Goal: Communication & Community: Answer question/provide support

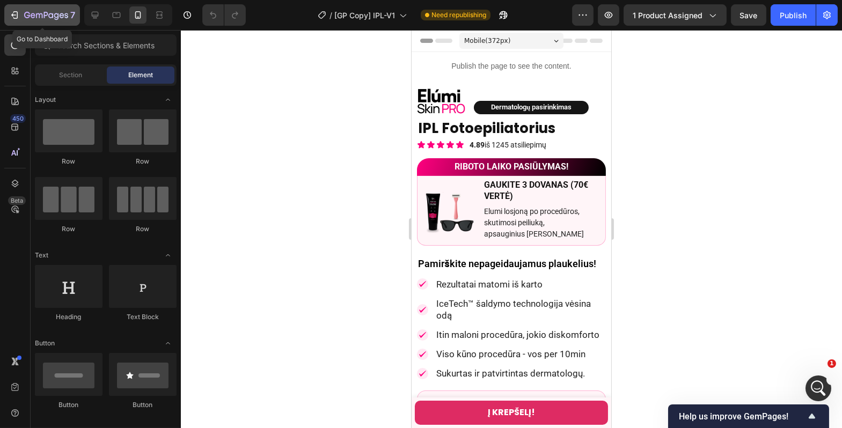
click at [14, 16] on icon "button" at bounding box center [14, 15] width 11 height 11
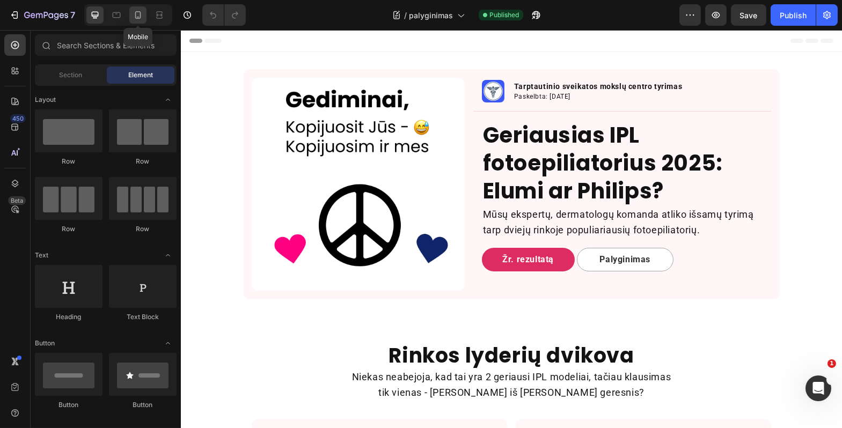
click at [143, 21] on div at bounding box center [137, 14] width 17 height 17
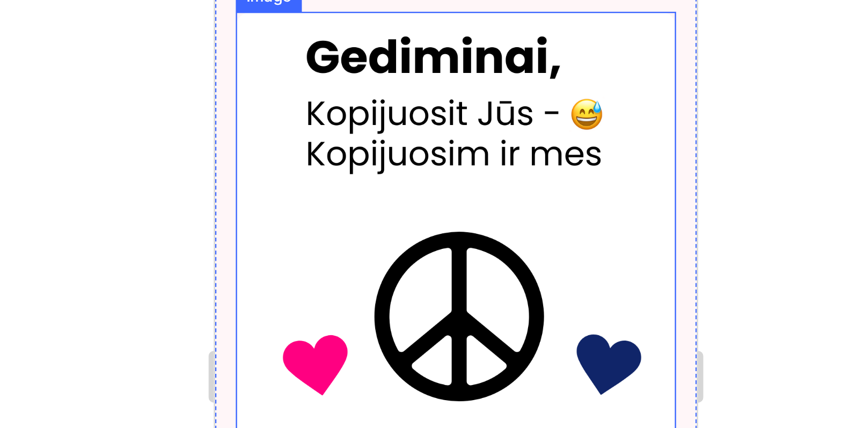
scroll to position [5, 0]
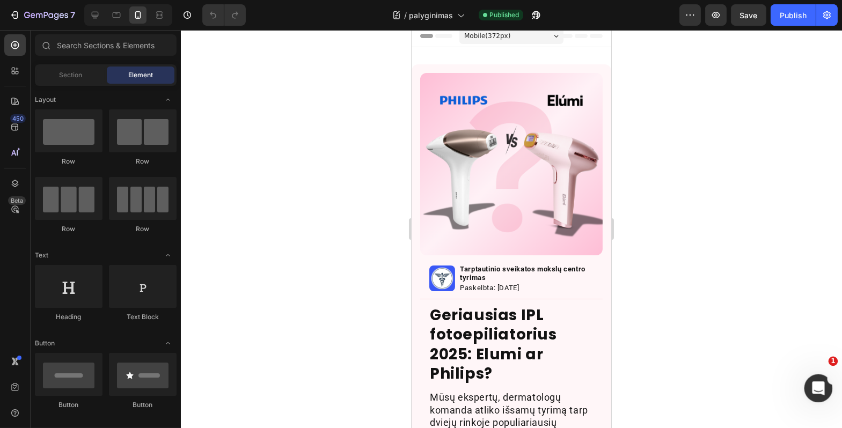
click at [814, 391] on icon "Open Intercom Messenger" at bounding box center [817, 387] width 18 height 18
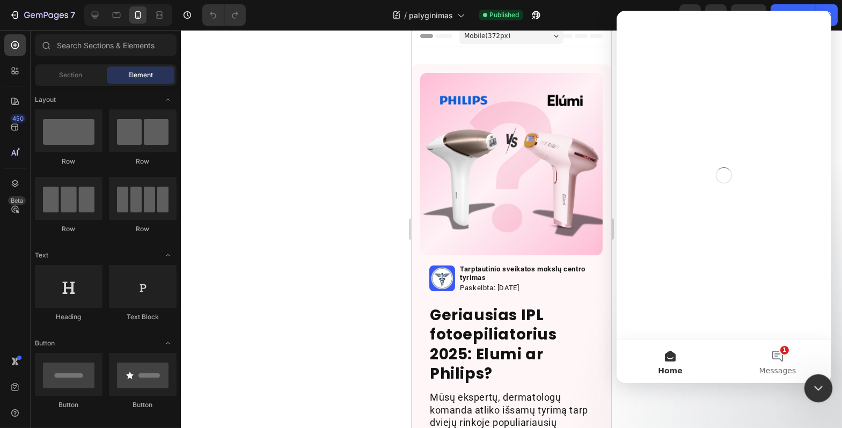
scroll to position [0, 0]
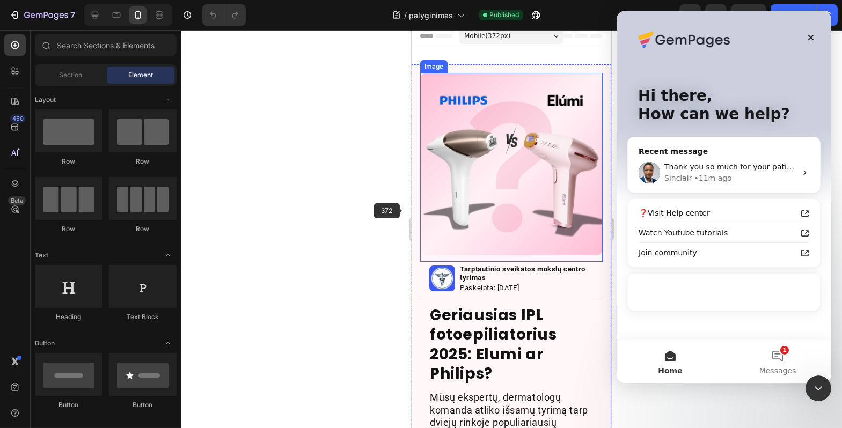
click at [398, 211] on div at bounding box center [511, 229] width 661 height 398
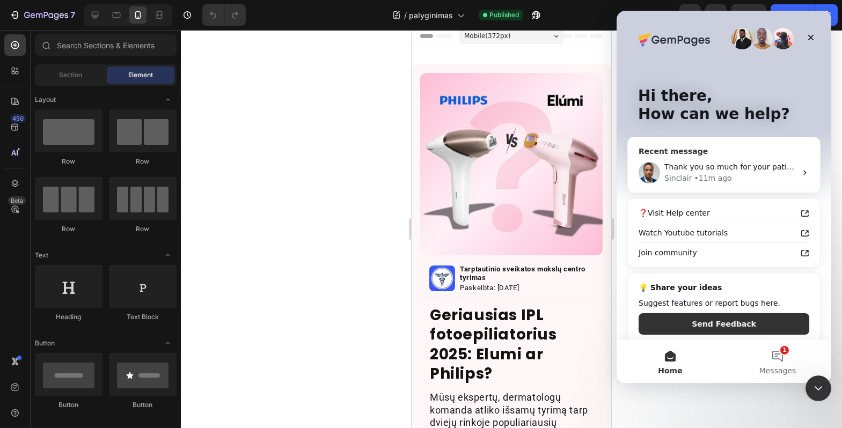
click at [669, 178] on div "Sinclair" at bounding box center [677, 178] width 27 height 11
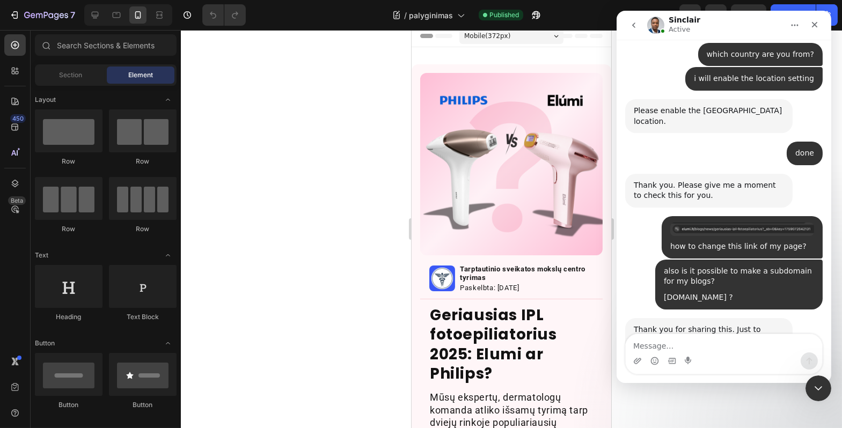
scroll to position [7631, 0]
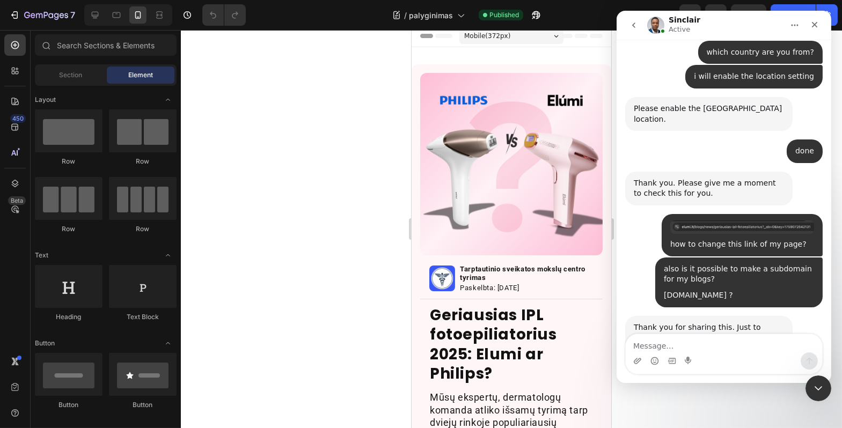
drag, startPoint x: 262, startPoint y: 257, endPoint x: 276, endPoint y: 249, distance: 16.4
click at [262, 259] on div at bounding box center [511, 229] width 661 height 398
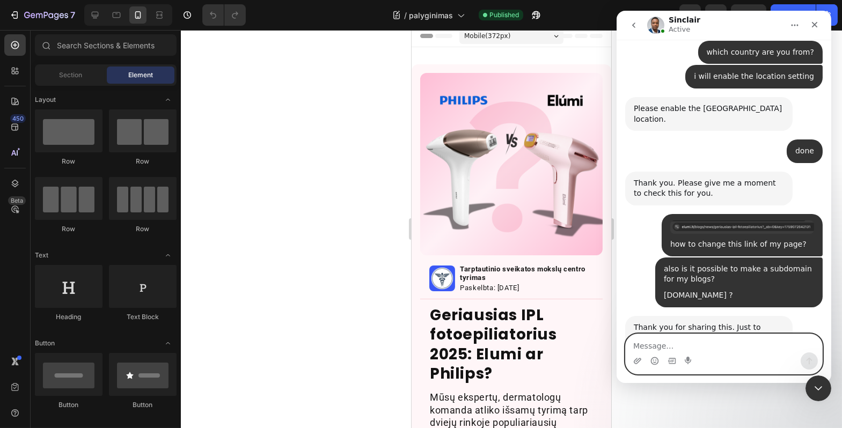
click at [650, 341] on textarea "Message…" at bounding box center [723, 343] width 196 height 18
type textarea "j"
type textarea "hello, what's the ETA of tech. team update?"
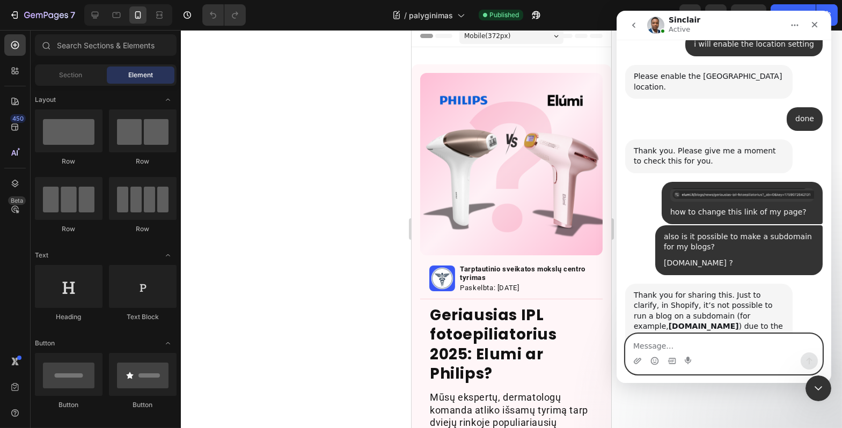
scroll to position [7663, 0]
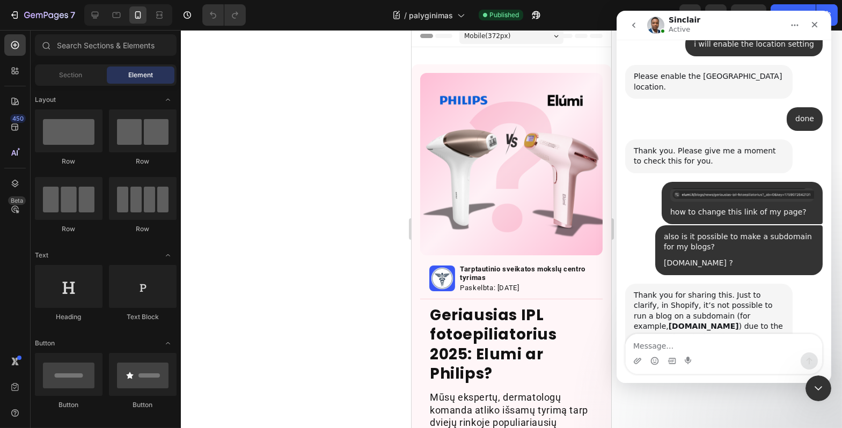
click at [343, 202] on div at bounding box center [511, 229] width 661 height 398
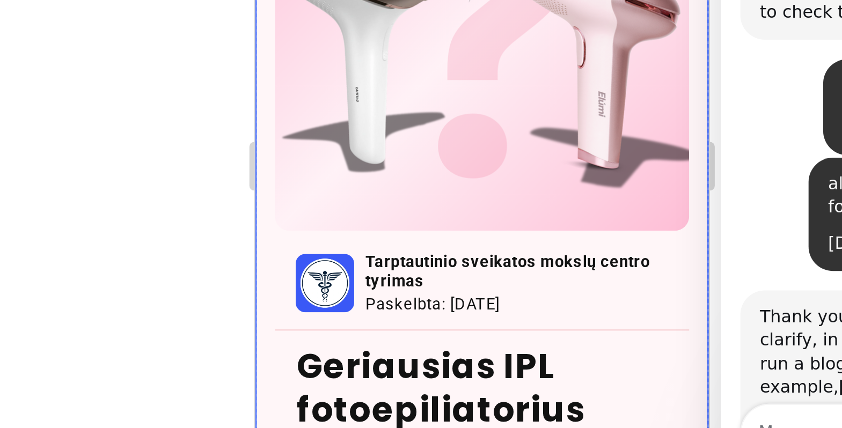
scroll to position [0, 0]
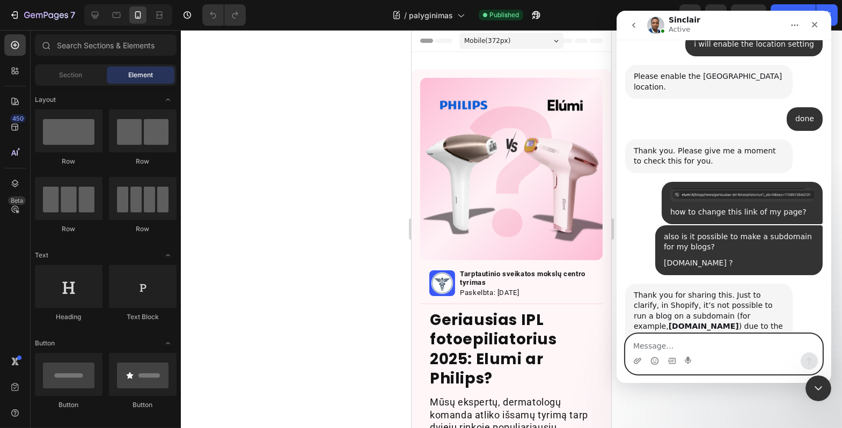
click at [758, 348] on textarea "Message…" at bounding box center [723, 343] width 196 height 18
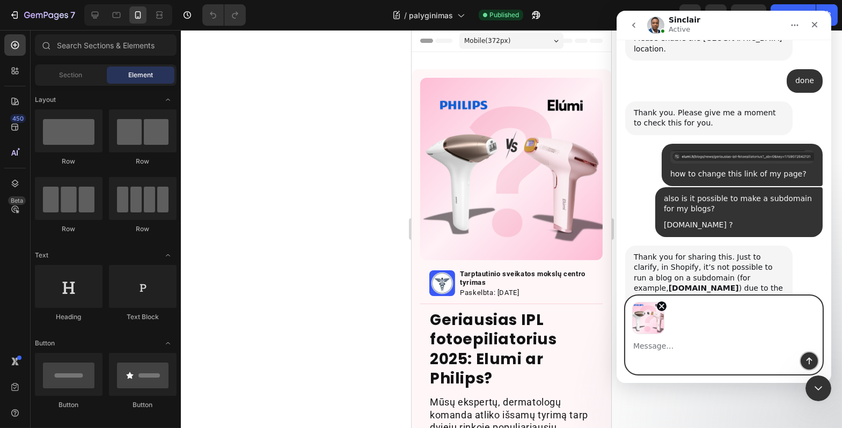
click at [811, 360] on icon "Send a message…" at bounding box center [808, 361] width 9 height 9
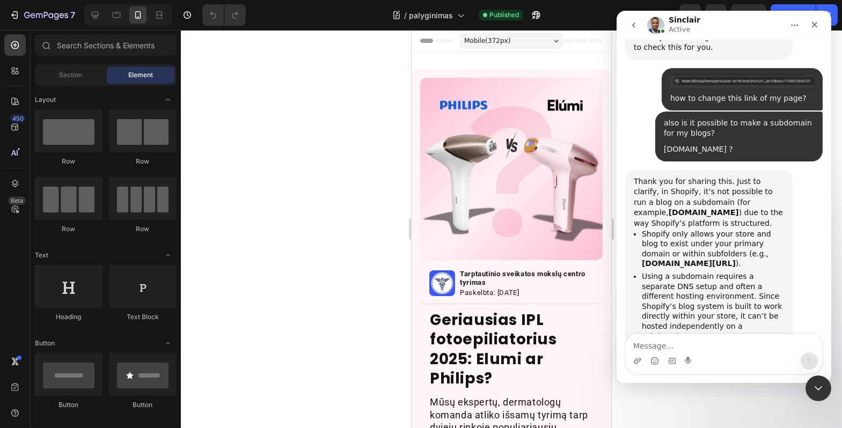
scroll to position [7792, 0]
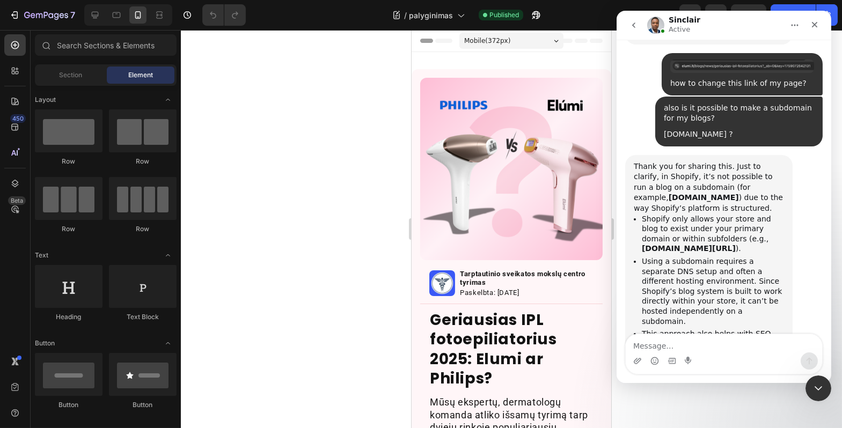
click at [770, 342] on textarea "Message…" at bounding box center [723, 343] width 196 height 18
type textarea "this is the original quality of p"
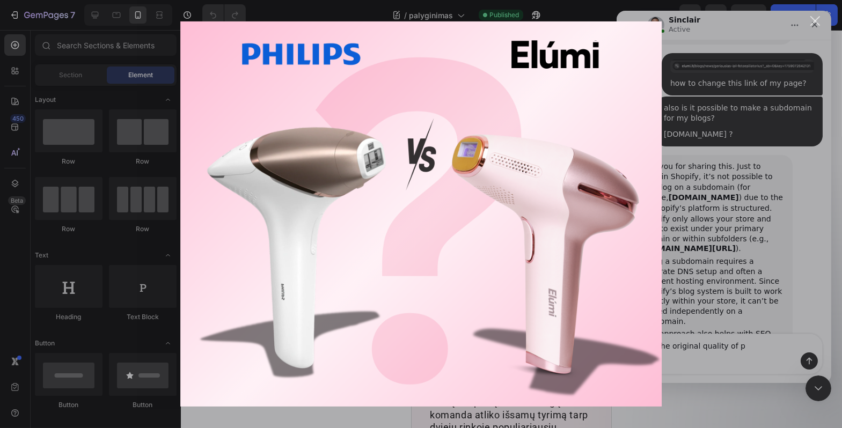
click at [762, 272] on div "Intercom messenger" at bounding box center [421, 214] width 842 height 428
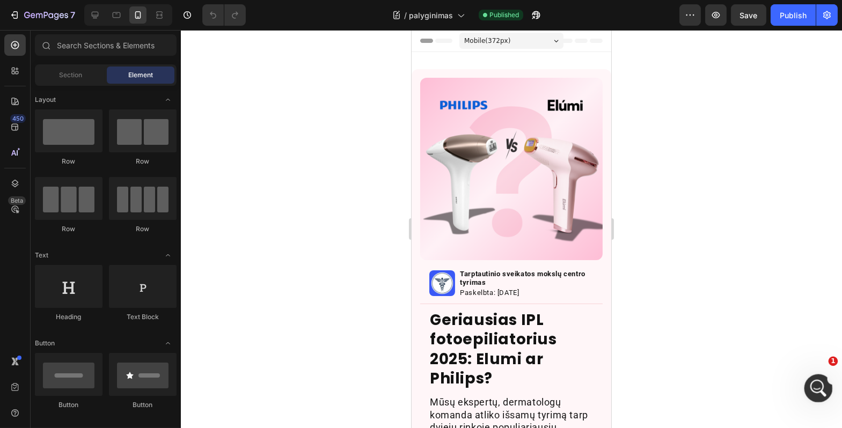
scroll to position [7691, 0]
click at [806, 377] on div "Open Intercom Messenger" at bounding box center [817, 387] width 26 height 26
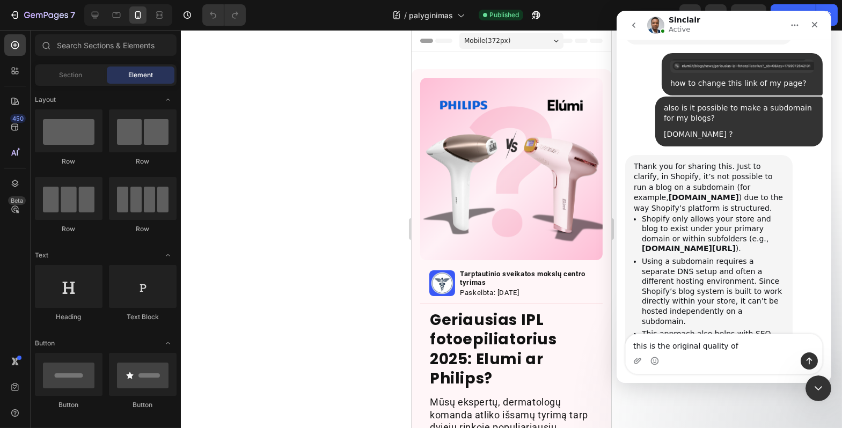
scroll to position [7792, 0]
type textarea "this is the original quality of hero photo (MOBILE)"
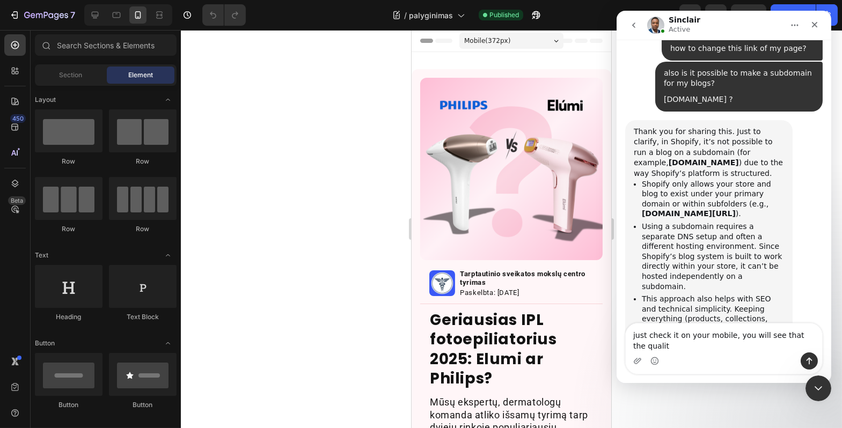
scroll to position [7838, 0]
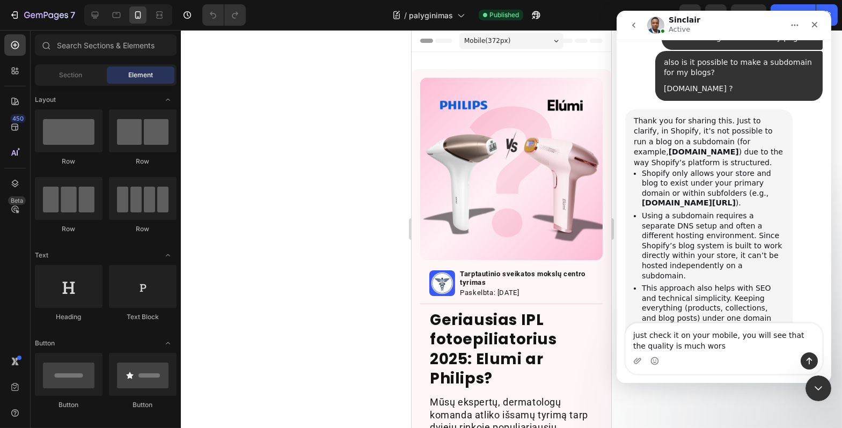
type textarea "just check it on your mobile, you will see that the quality is much worse"
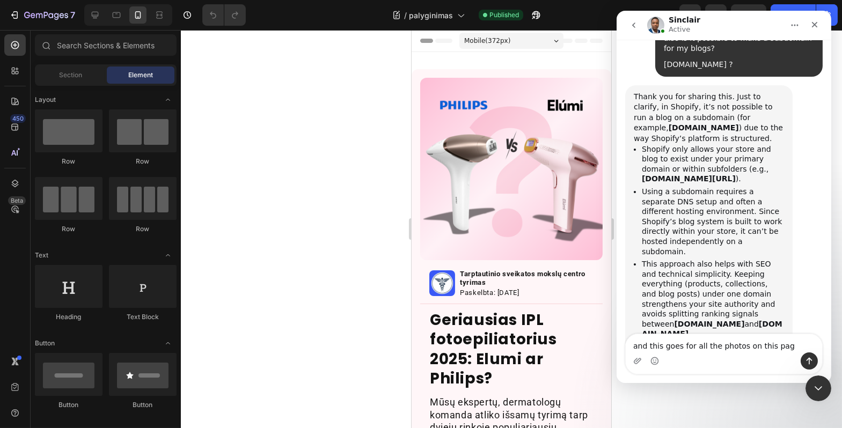
type textarea "and this goes for all the photos on this page"
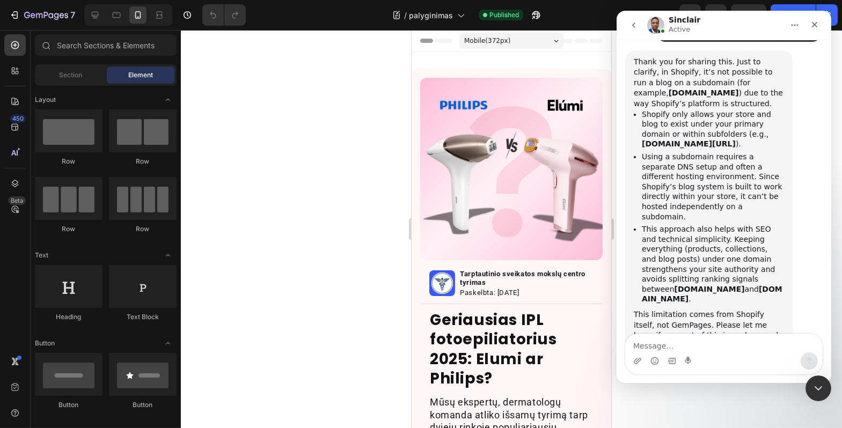
scroll to position [7897, 0]
click at [819, 387] on icon "Close Intercom Messenger" at bounding box center [816, 386] width 13 height 13
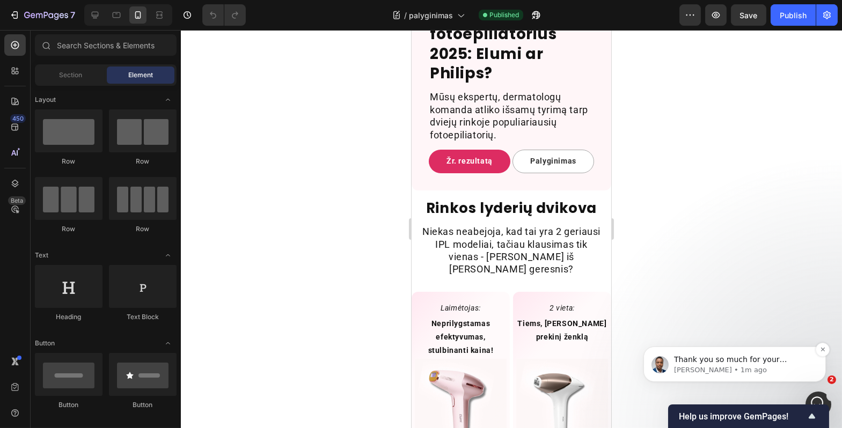
scroll to position [0, 0]
click at [724, 370] on p "Sinclair • 1m ago" at bounding box center [742, 370] width 138 height 10
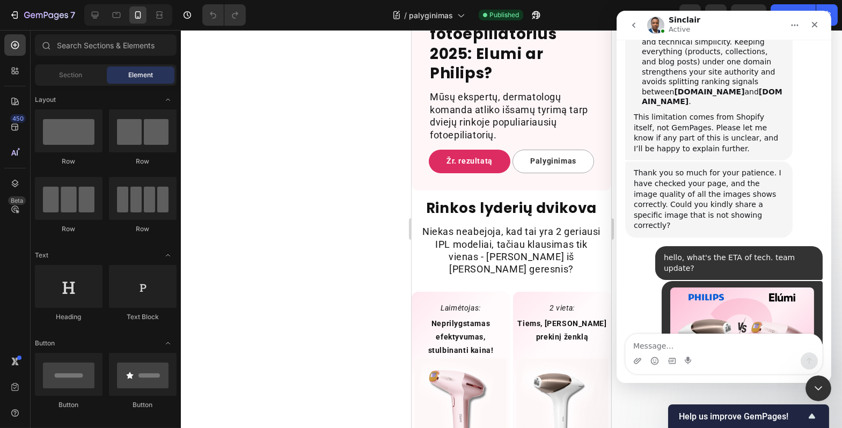
scroll to position [8107, 0]
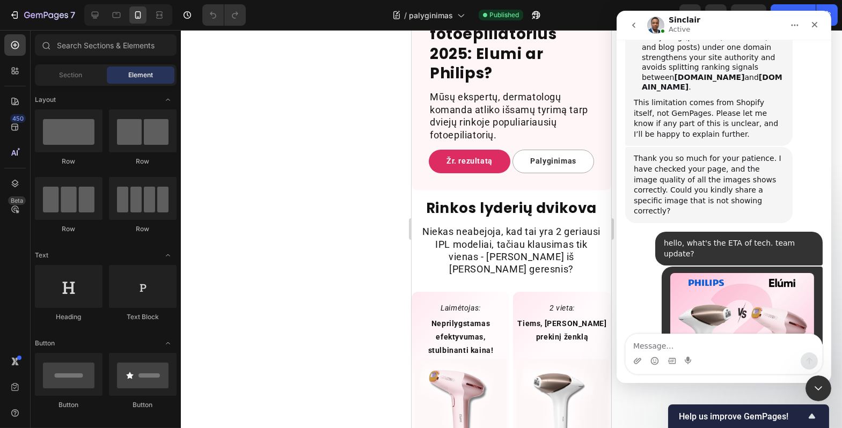
click at [661, 346] on textarea "Message…" at bounding box center [723, 343] width 196 height 18
click at [807, 25] on div "Close" at bounding box center [813, 24] width 19 height 19
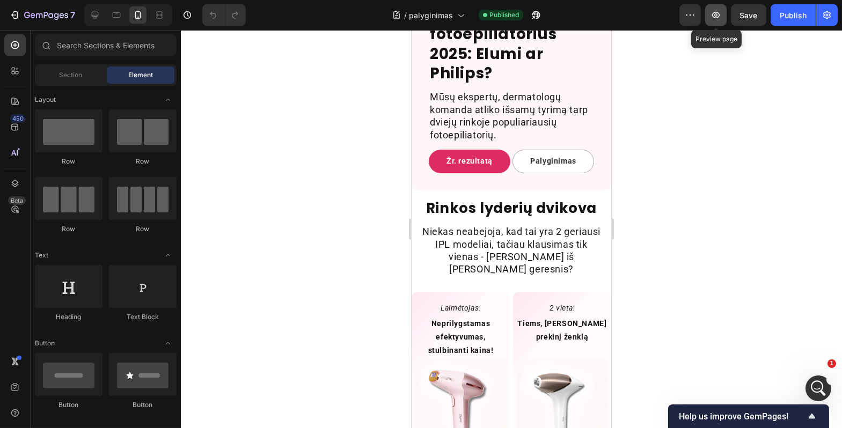
click at [707, 22] on button "button" at bounding box center [715, 14] width 21 height 21
click at [826, 385] on div "Open Intercom Messenger" at bounding box center [816, 386] width 35 height 35
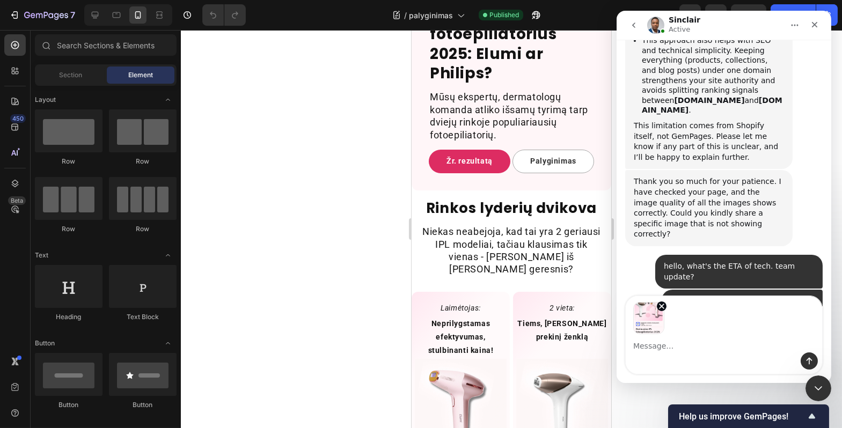
scroll to position [8086, 0]
click at [810, 365] on button "Send a message…" at bounding box center [808, 360] width 17 height 17
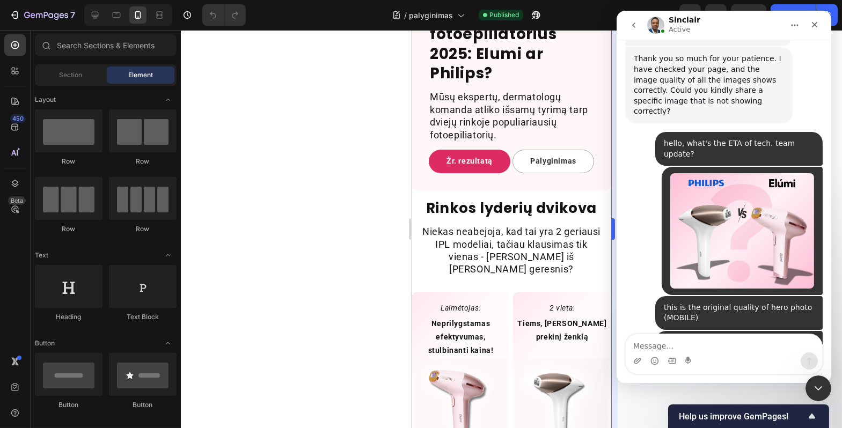
scroll to position [8213, 0]
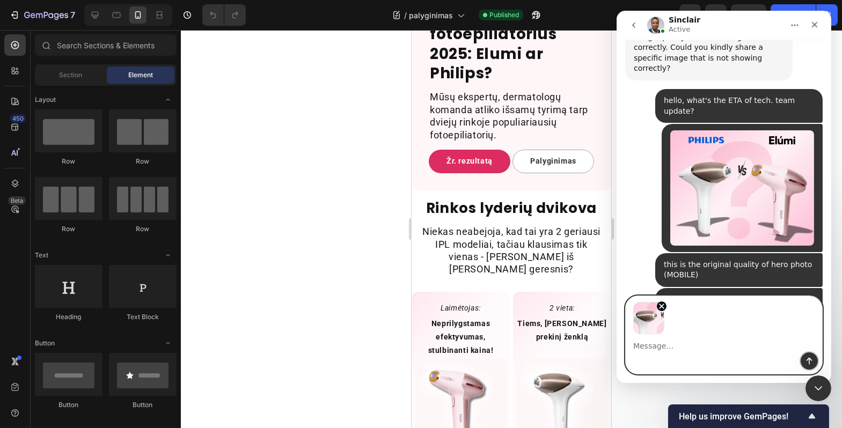
click at [805, 357] on icon "Send a message…" at bounding box center [808, 361] width 9 height 9
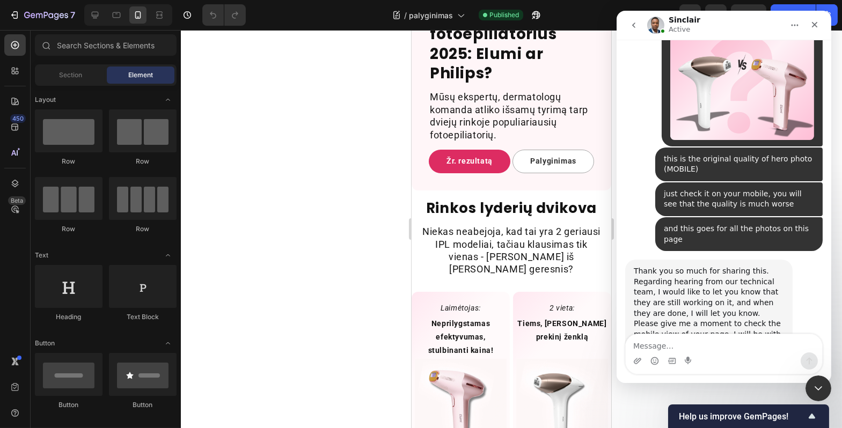
scroll to position [8371, 0]
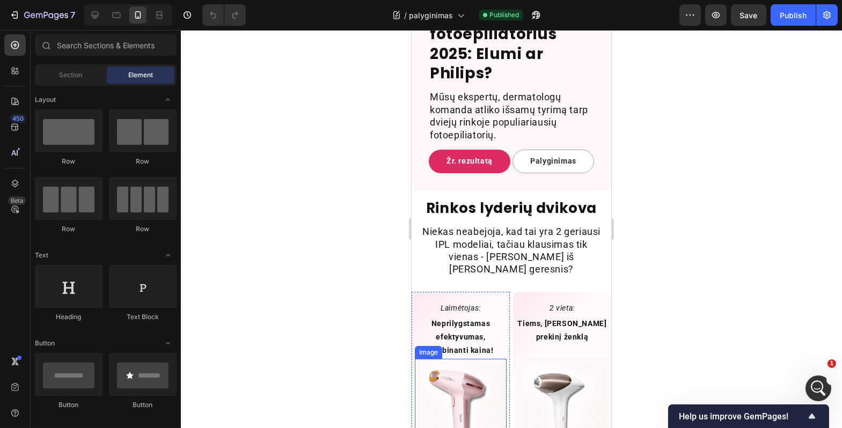
scroll to position [8412, 0]
click at [812, 379] on div "Open Intercom Messenger" at bounding box center [816, 386] width 35 height 35
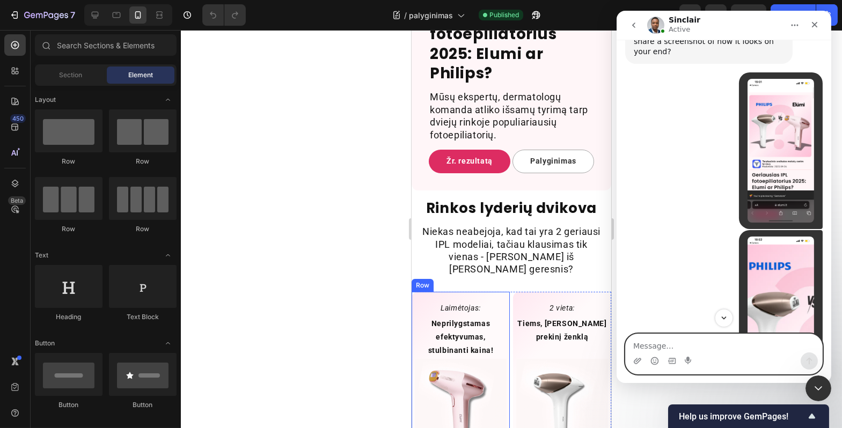
scroll to position [8586, 0]
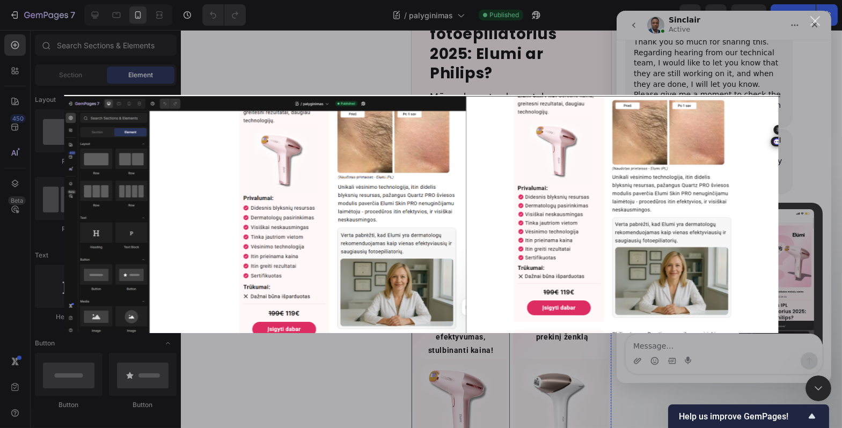
scroll to position [0, 0]
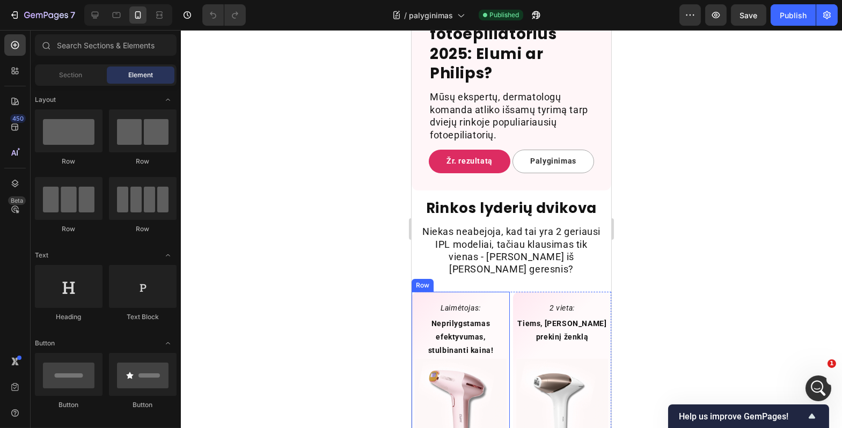
click at [823, 374] on div at bounding box center [511, 229] width 661 height 398
click at [816, 380] on icon "Open Intercom Messenger" at bounding box center [817, 387] width 18 height 18
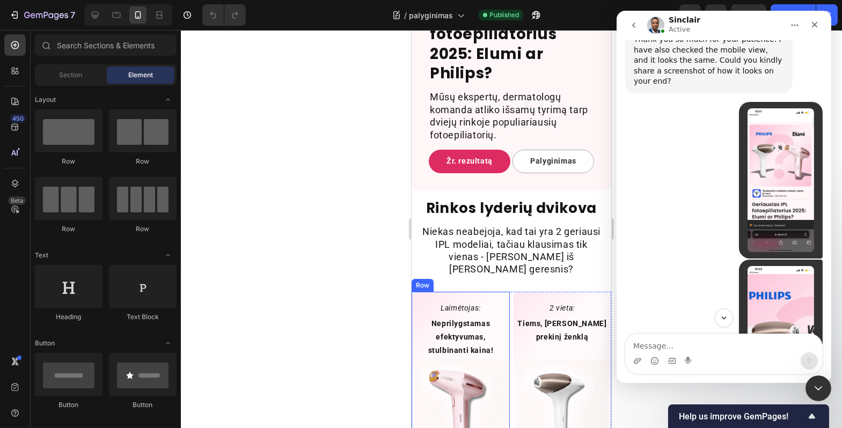
scroll to position [8689, 0]
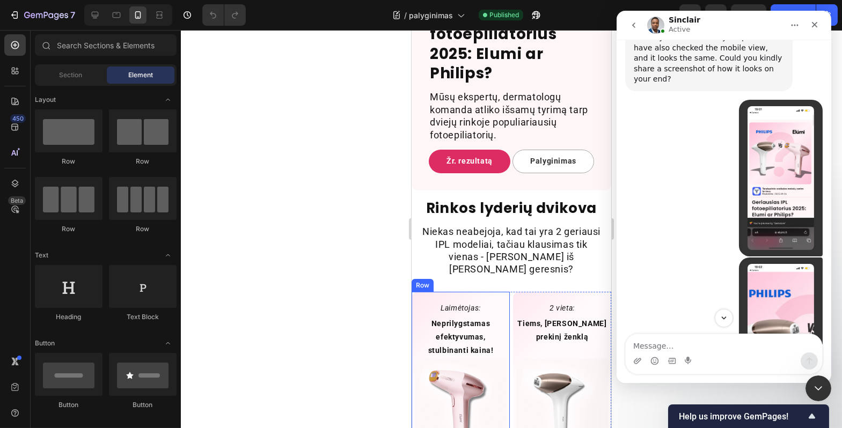
drag, startPoint x: 711, startPoint y: 158, endPoint x: 712, endPoint y: 171, distance: 13.5
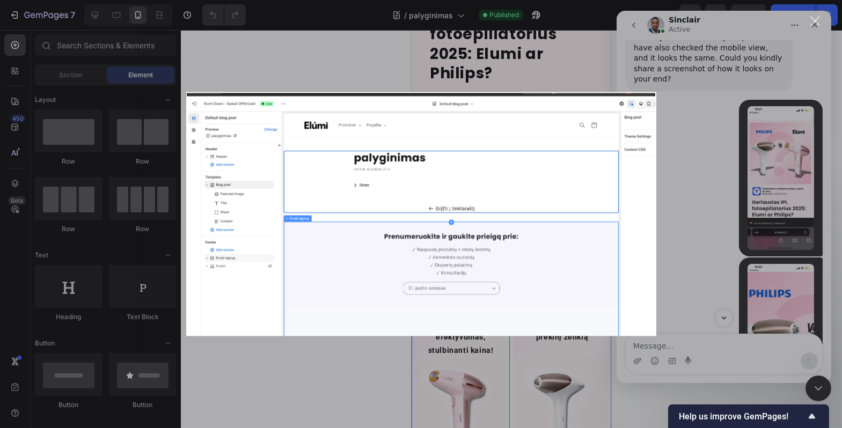
click at [770, 204] on div "Intercom messenger" at bounding box center [421, 214] width 842 height 428
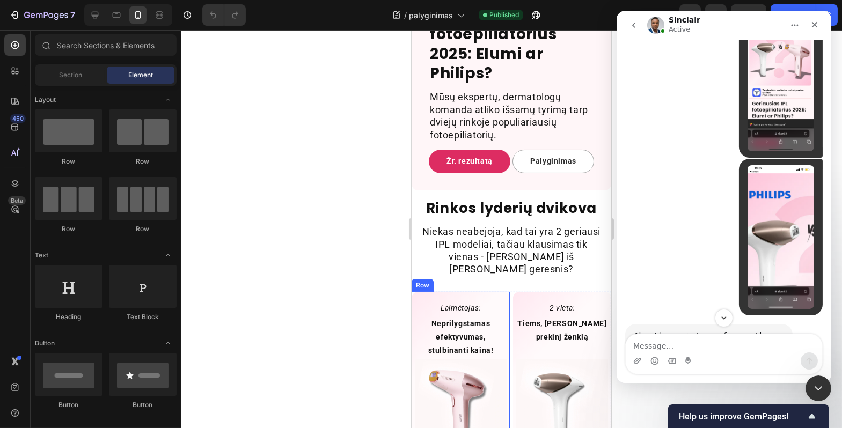
scroll to position [8788, 0]
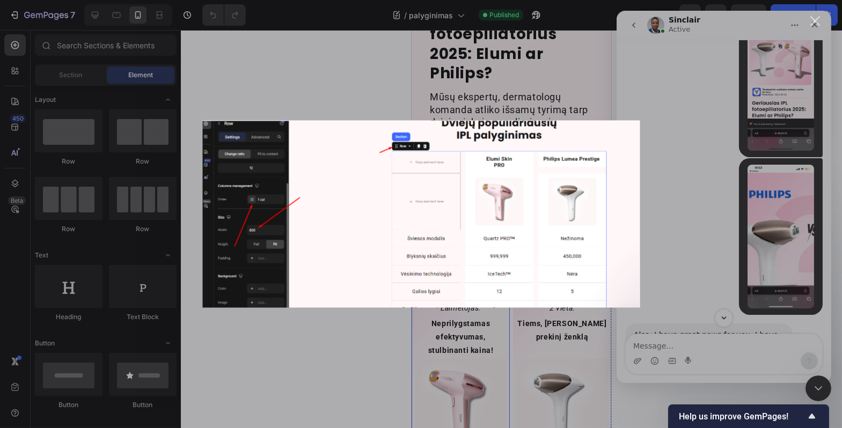
click at [711, 171] on div "Intercom messenger" at bounding box center [421, 214] width 842 height 428
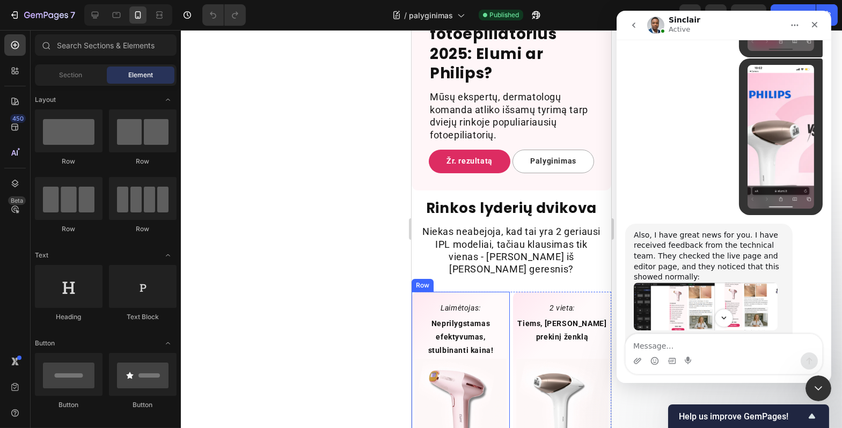
scroll to position [8889, 0]
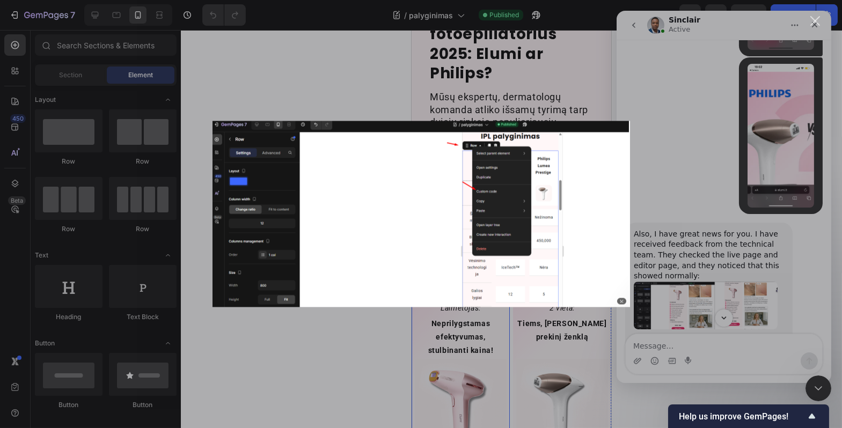
click at [708, 160] on div "Intercom messenger" at bounding box center [421, 214] width 842 height 428
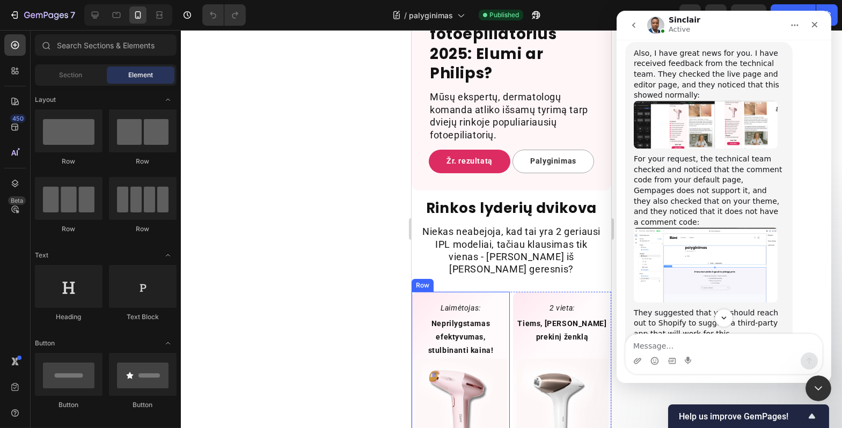
scroll to position [9069, 0]
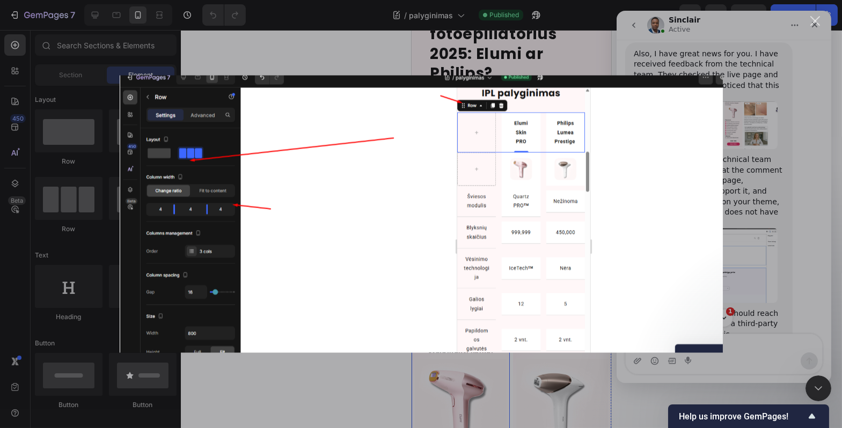
click at [753, 221] on div "Intercom messenger" at bounding box center [421, 214] width 842 height 428
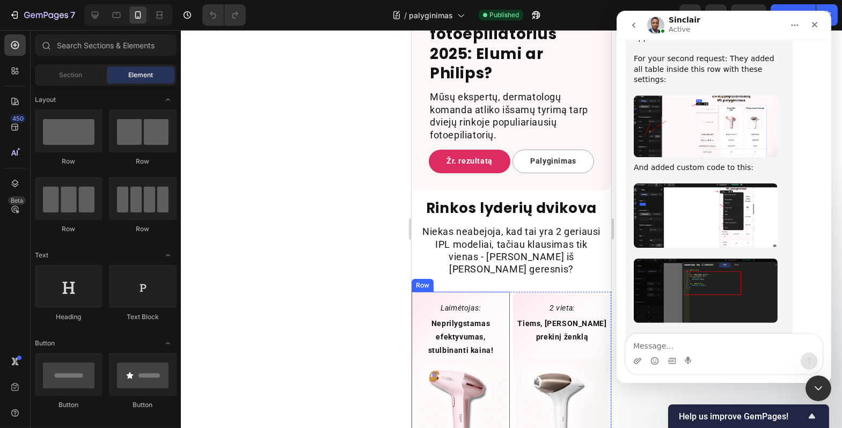
scroll to position [9365, 0]
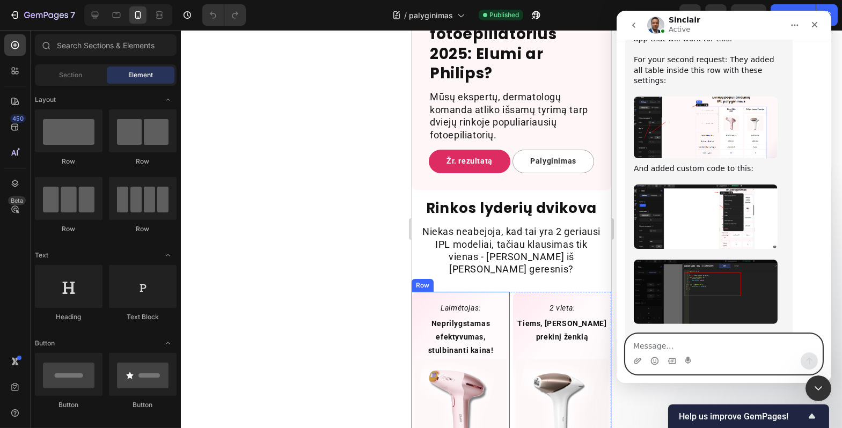
click at [727, 344] on textarea "Message…" at bounding box center [723, 343] width 196 height 18
type textarea "g"
type textarea "how about the fonts?"
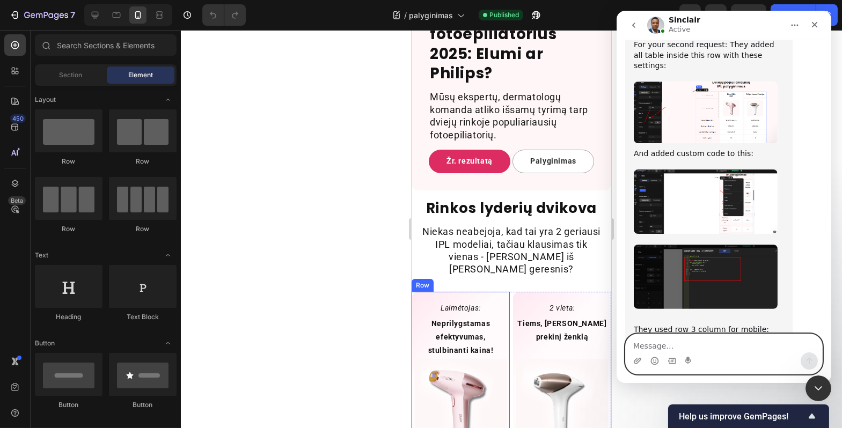
scroll to position [9333, 0]
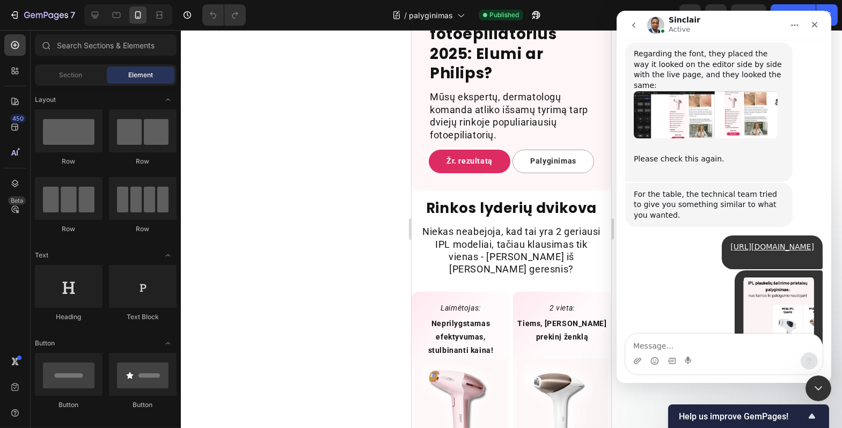
scroll to position [10076, 0]
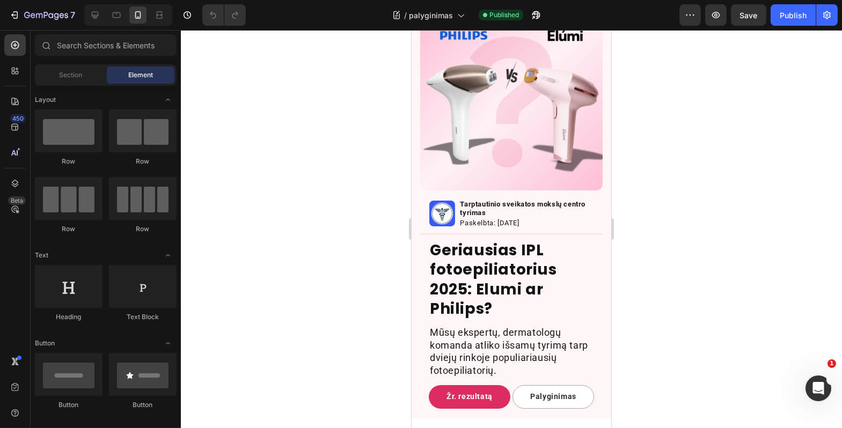
scroll to position [69, 0]
click at [724, 14] on button "button" at bounding box center [715, 14] width 21 height 21
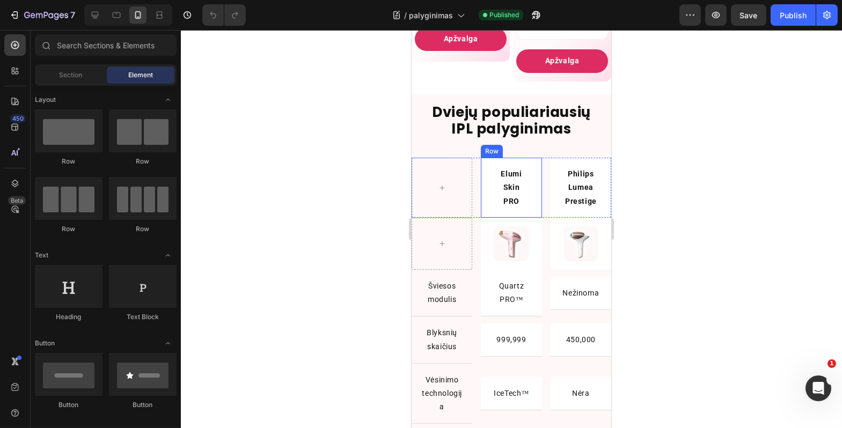
scroll to position [877, 0]
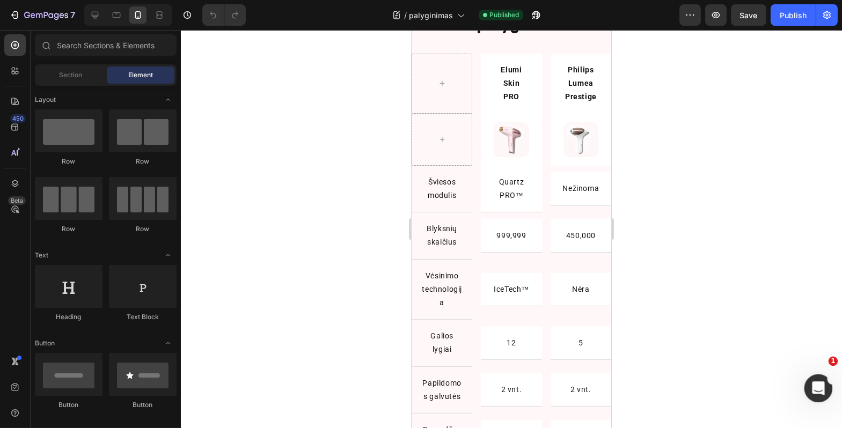
click at [811, 386] on icon "Open Intercom Messenger" at bounding box center [817, 387] width 18 height 18
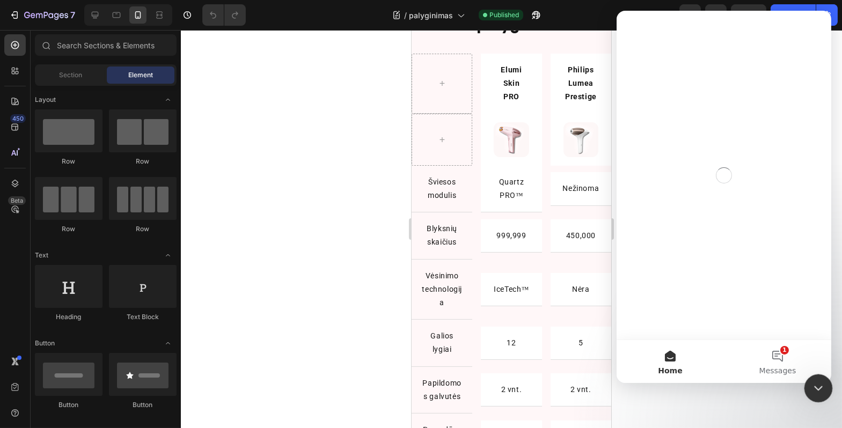
scroll to position [0, 0]
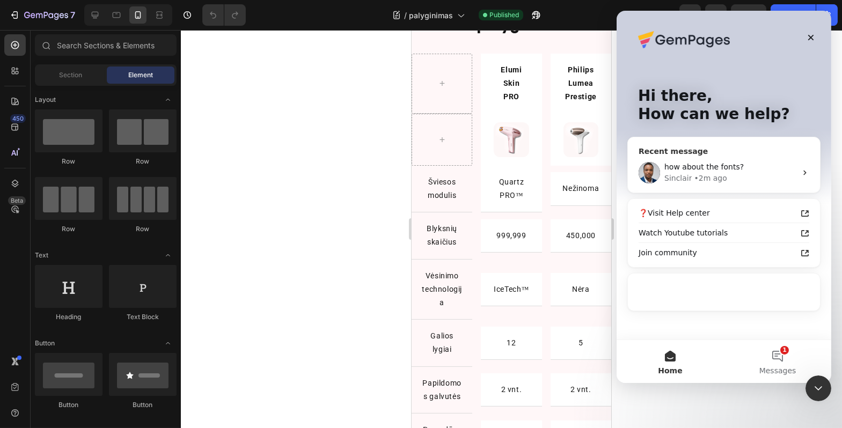
click at [745, 166] on div "how about the fonts?" at bounding box center [730, 166] width 132 height 11
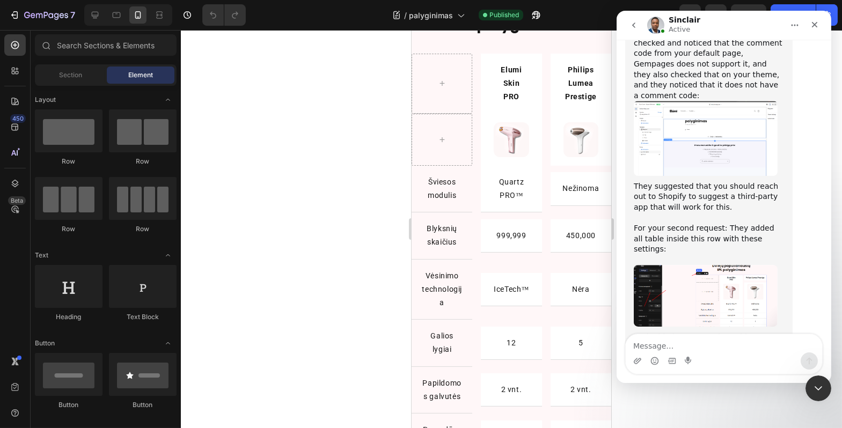
click at [693, 341] on textarea "Message…" at bounding box center [723, 343] width 196 height 18
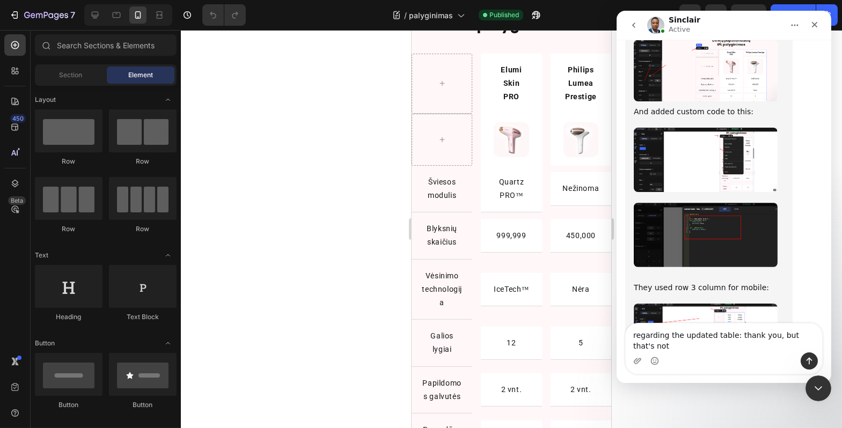
scroll to position [9432, 0]
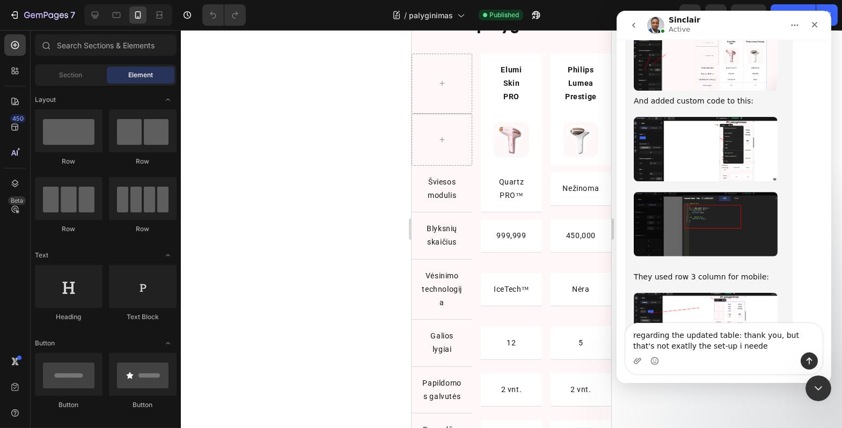
type textarea "regarding the updated table: thank you, but that's not exatlly the set-up i nee…"
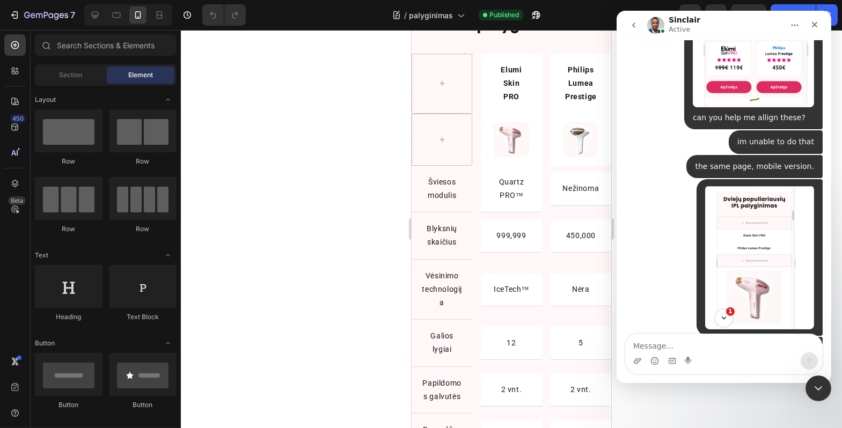
scroll to position [5578, 0]
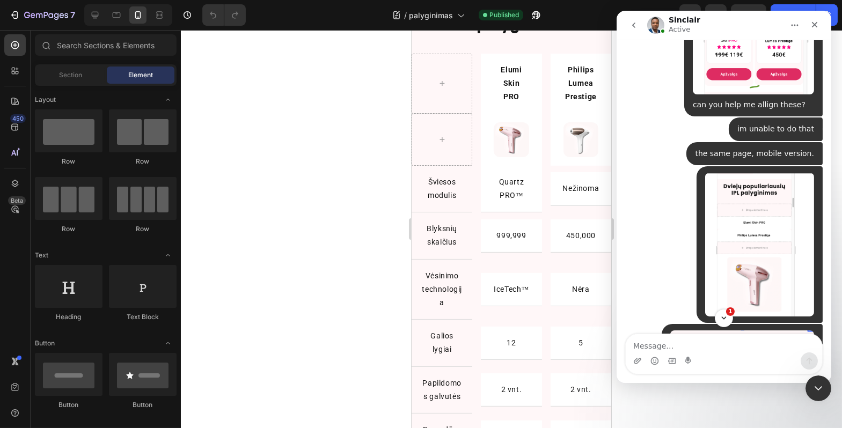
drag, startPoint x: 745, startPoint y: 152, endPoint x: 655, endPoint y: 131, distance: 92.0
copy link "[URL][DOMAIN_NAME]"
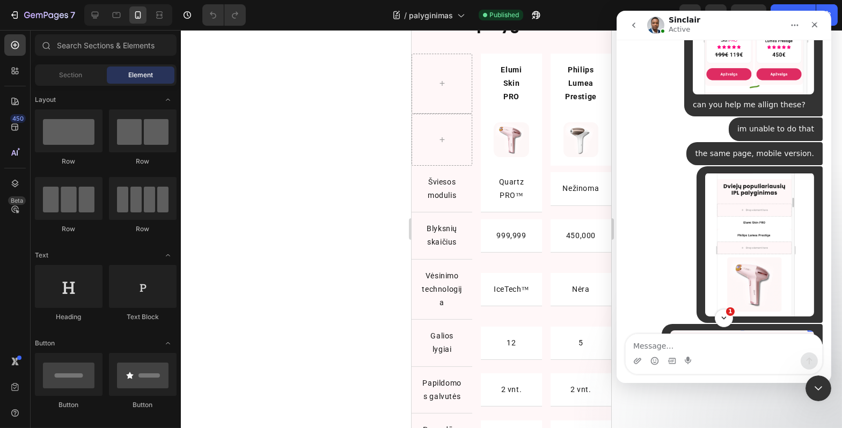
scroll to position [0, 0]
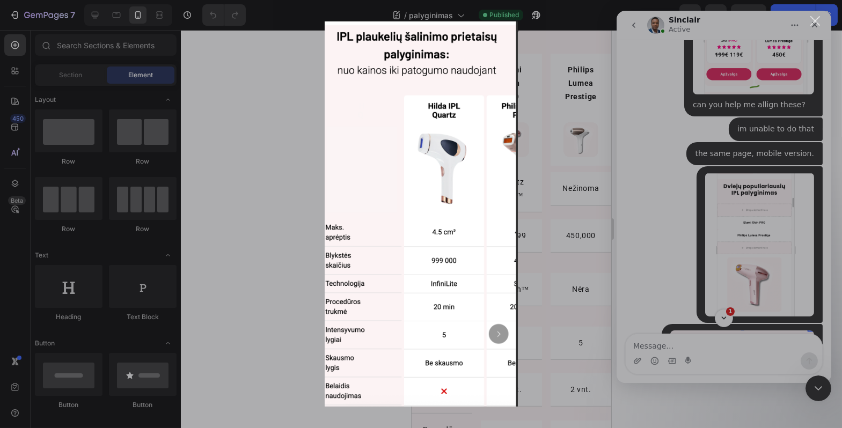
click at [663, 313] on div "Intercom messenger" at bounding box center [421, 214] width 842 height 428
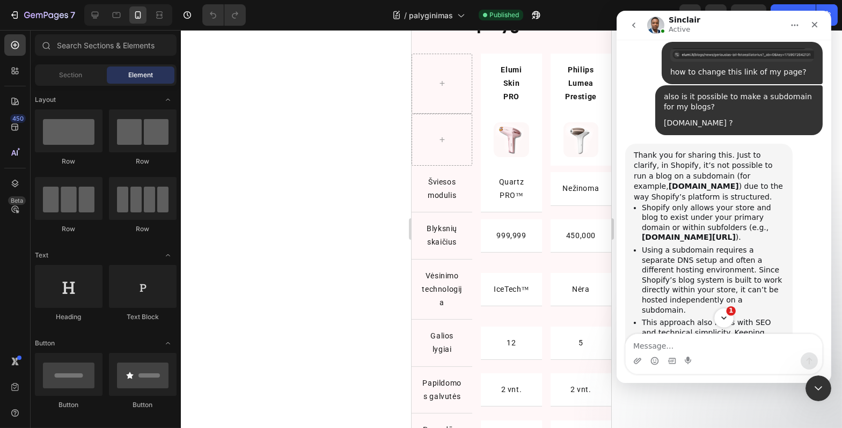
click at [725, 321] on icon "Scroll to bottom" at bounding box center [723, 318] width 10 height 10
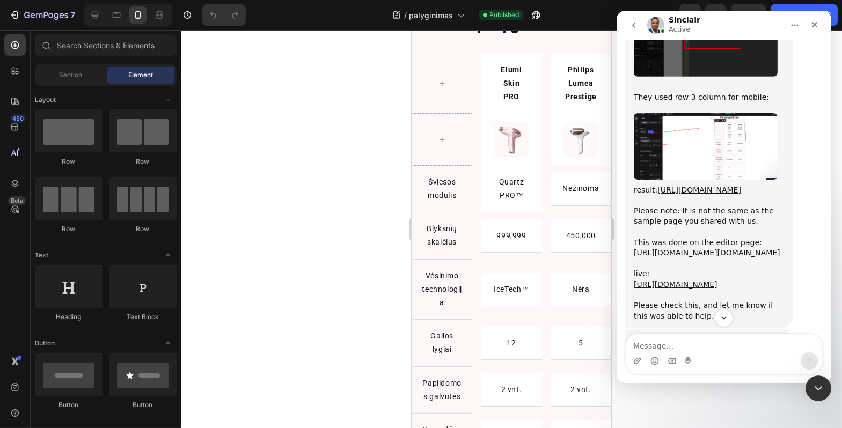
scroll to position [9611, 0]
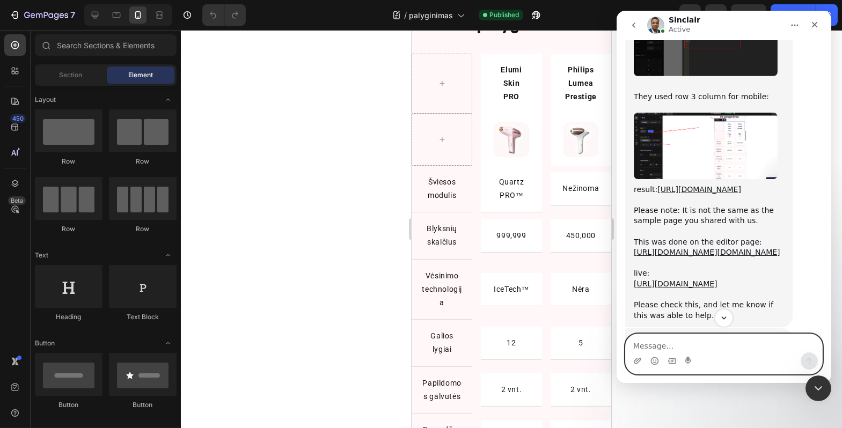
click at [704, 345] on textarea "Message…" at bounding box center [723, 343] width 196 height 18
paste textarea "[URL][DOMAIN_NAME]"
type textarea "[URL][DOMAIN_NAME]"
click at [806, 360] on icon "Send a message…" at bounding box center [809, 361] width 6 height 7
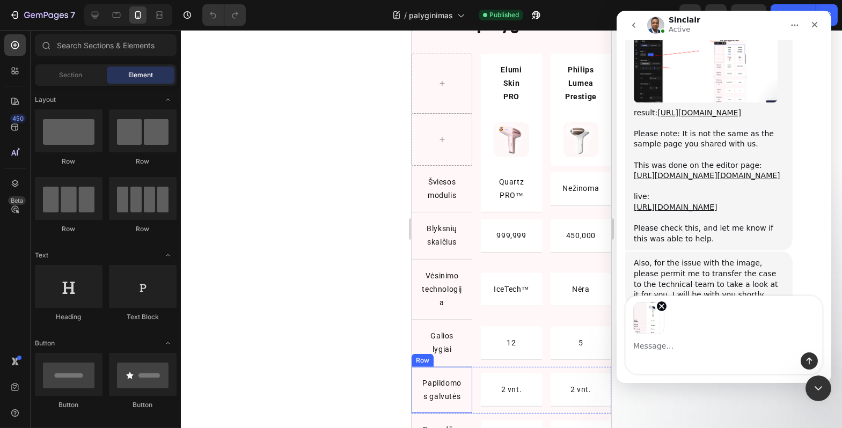
scroll to position [9689, 0]
click at [672, 343] on textarea "Message…" at bounding box center [723, 343] width 196 height 18
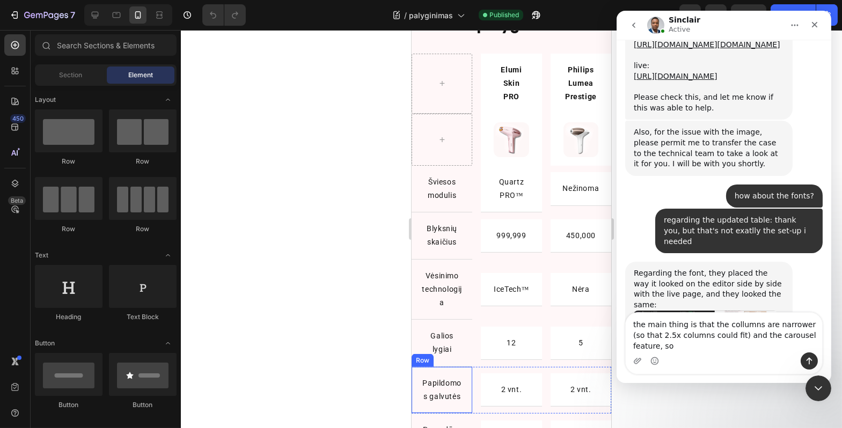
scroll to position [9830, 0]
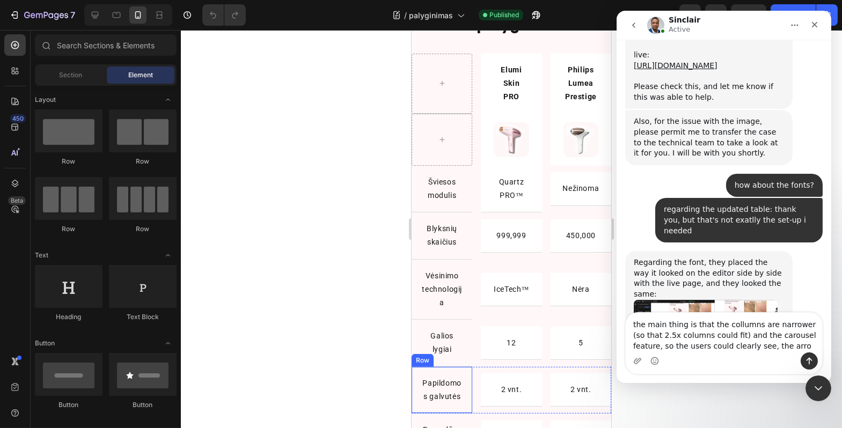
type textarea "the main thing is that the collumns are narrower (so that 2.5x columns could fi…"
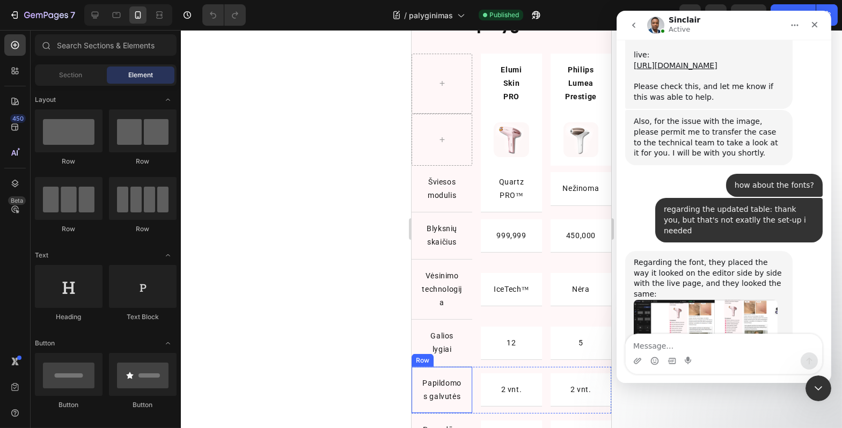
scroll to position [9864, 0]
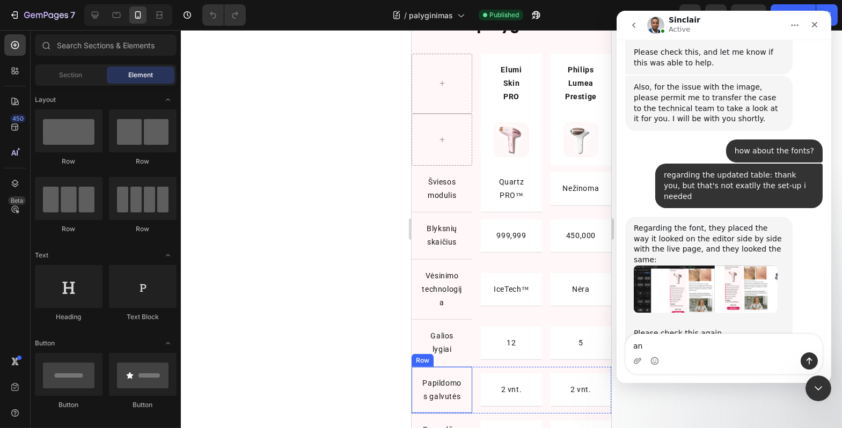
type textarea "a"
click at [816, 372] on div "Intercom messenger" at bounding box center [723, 354] width 215 height 41
click at [816, 375] on div "Intercom messenger" at bounding box center [723, 358] width 215 height 49
click at [815, 379] on div "Close Intercom Messenger" at bounding box center [817, 387] width 26 height 26
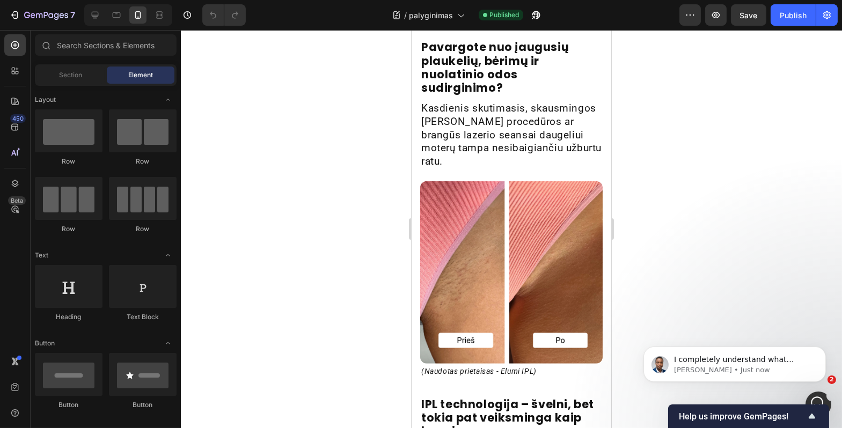
scroll to position [9959, 0]
click at [693, 366] on p "[PERSON_NAME] • Just now" at bounding box center [742, 370] width 138 height 10
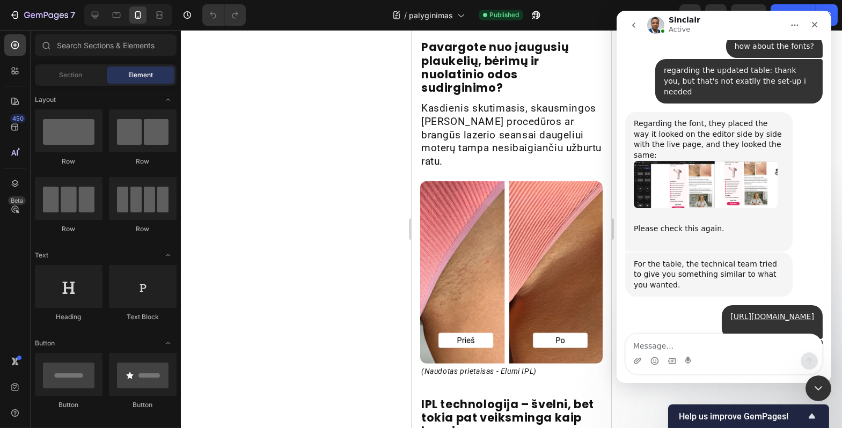
scroll to position [9978, 0]
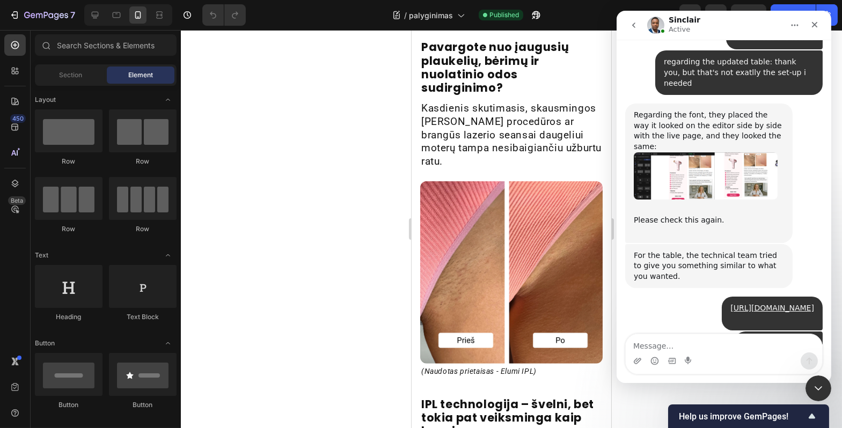
drag, startPoint x: 698, startPoint y: 247, endPoint x: 765, endPoint y: 298, distance: 84.1
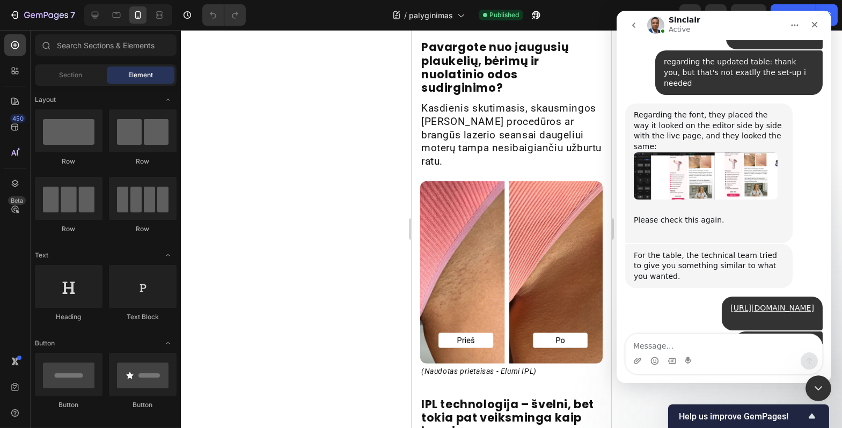
drag, startPoint x: 765, startPoint y: 298, endPoint x: 695, endPoint y: 246, distance: 87.0
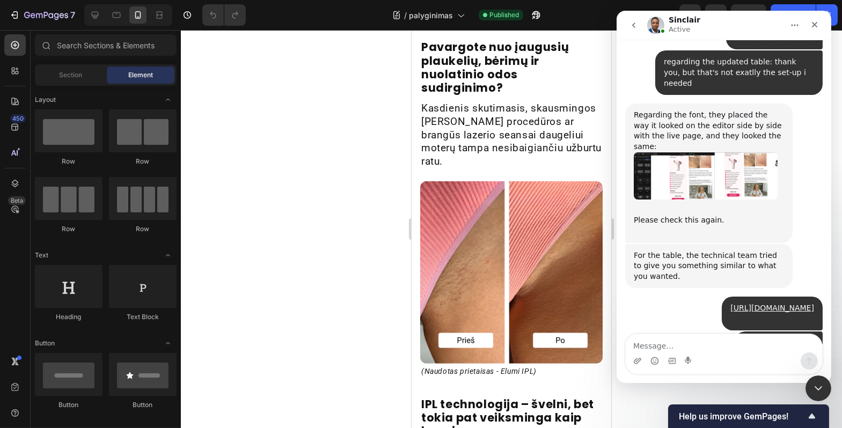
drag, startPoint x: 698, startPoint y: 245, endPoint x: 761, endPoint y: 301, distance: 84.3
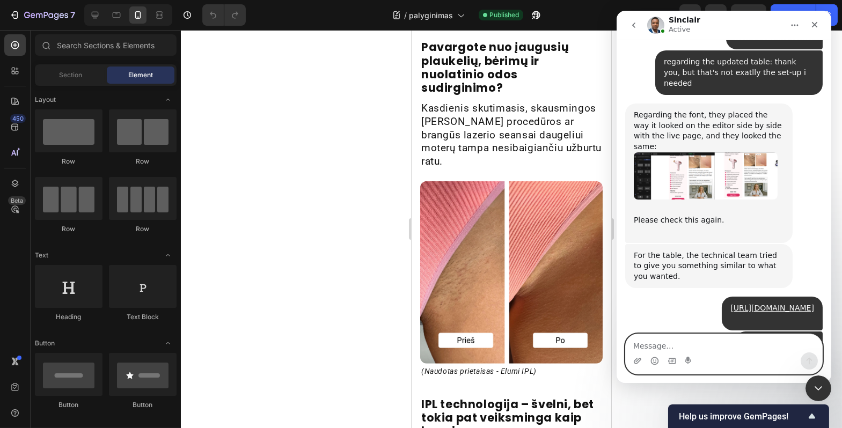
click at [686, 340] on textarea "Message…" at bounding box center [723, 343] width 196 height 18
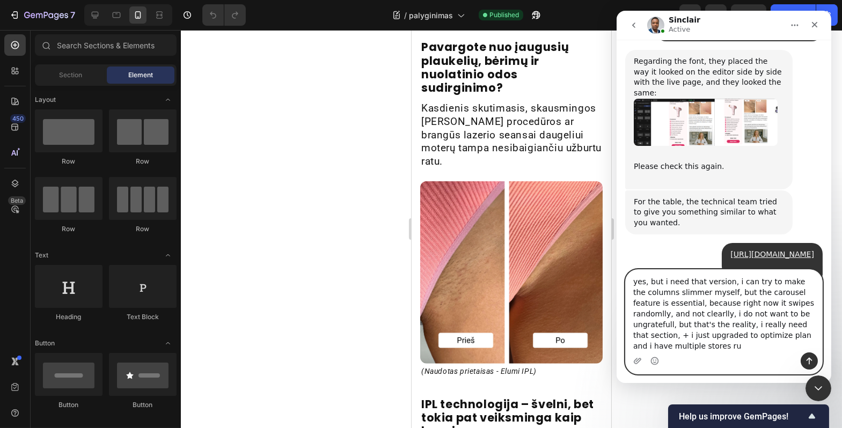
scroll to position [10042, 0]
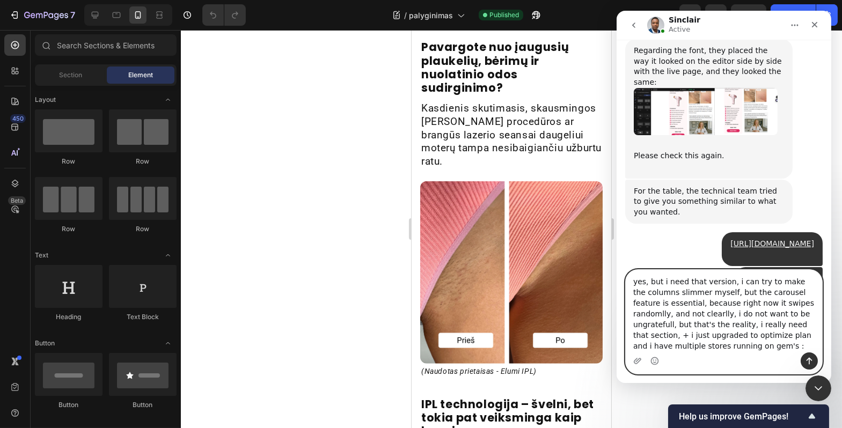
type textarea "yes, but i need that version, i can try to make the columns slimmer myself, but…"
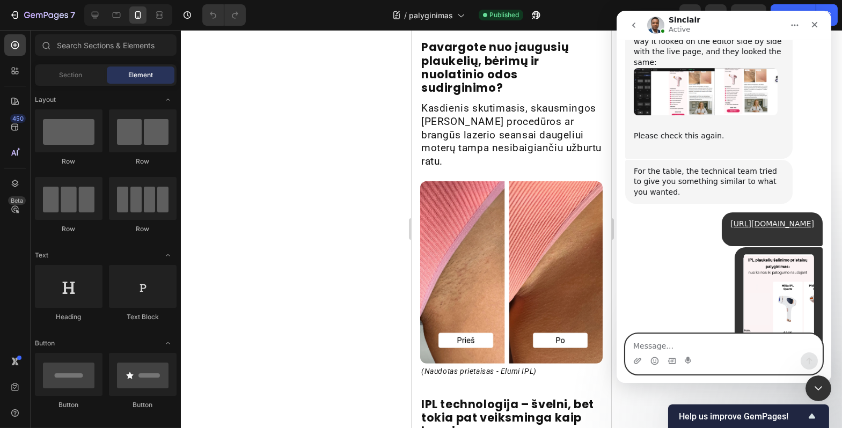
scroll to position [10065, 0]
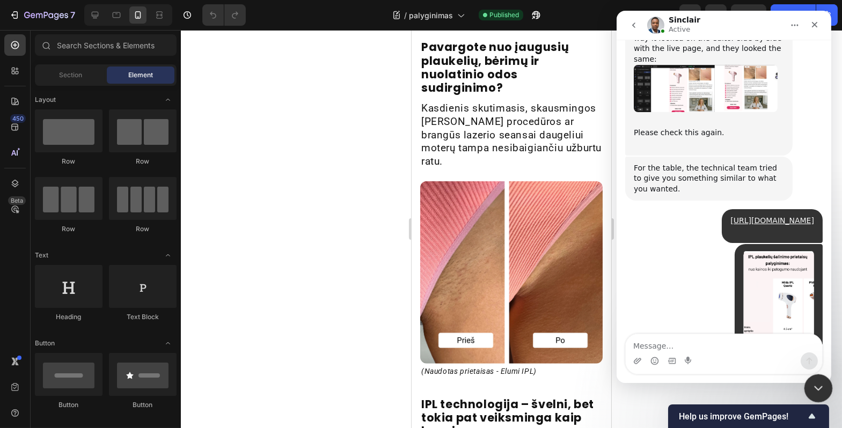
click at [818, 381] on icon "Close Intercom Messenger" at bounding box center [816, 386] width 13 height 13
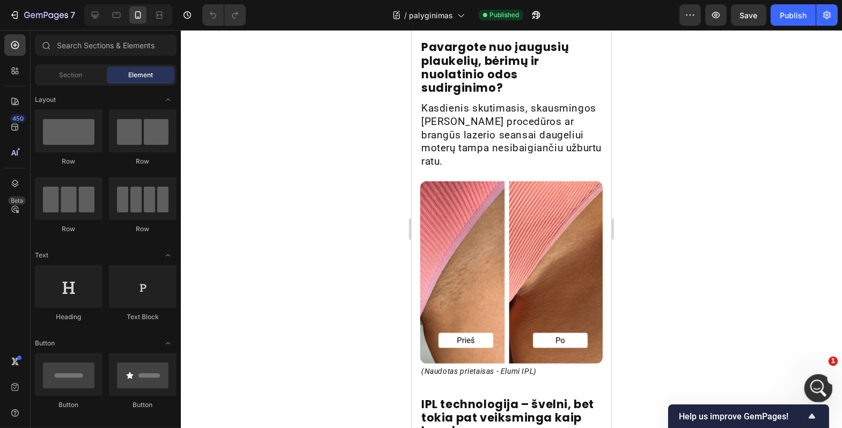
click at [808, 388] on icon "Open Intercom Messenger" at bounding box center [817, 387] width 18 height 18
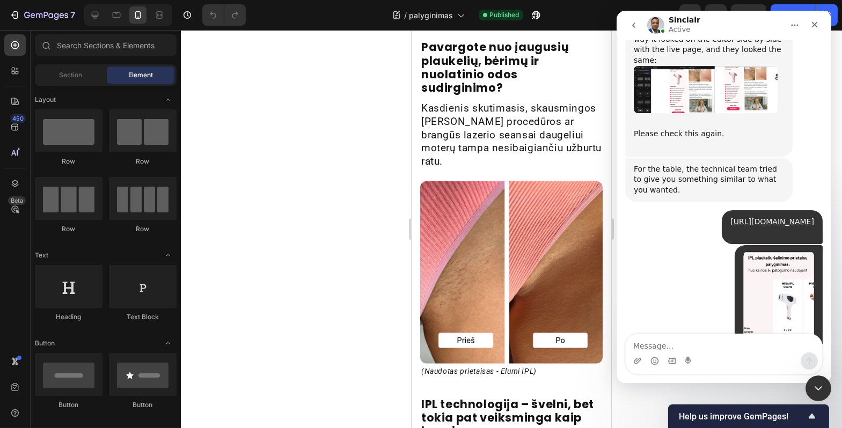
click at [713, 351] on textarea "Message…" at bounding box center [723, 343] width 196 height 18
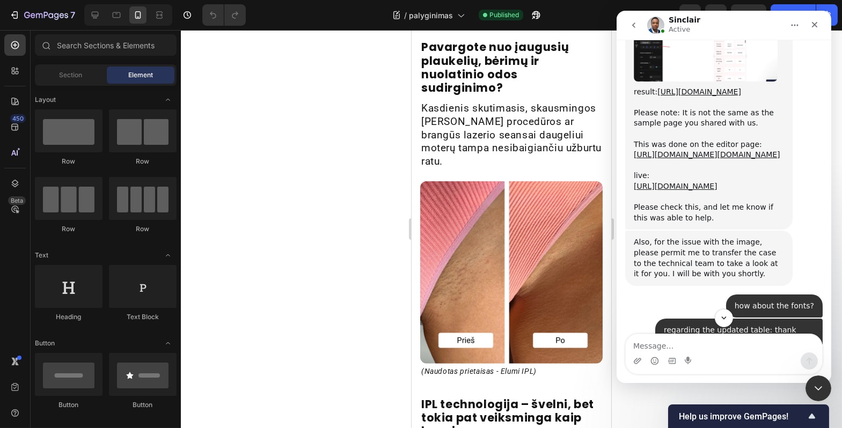
scroll to position [9460, 0]
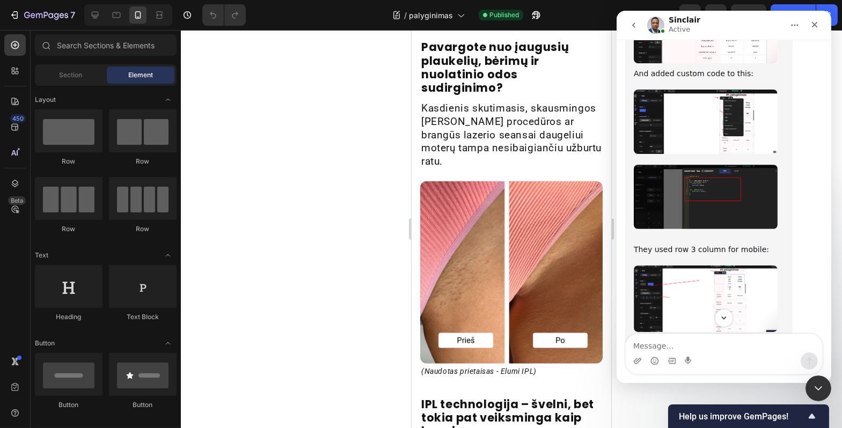
drag, startPoint x: 635, startPoint y: 157, endPoint x: 714, endPoint y: 186, distance: 84.7
copy div "Also, for the issue with the image, please permit me to transfer the case to th…"
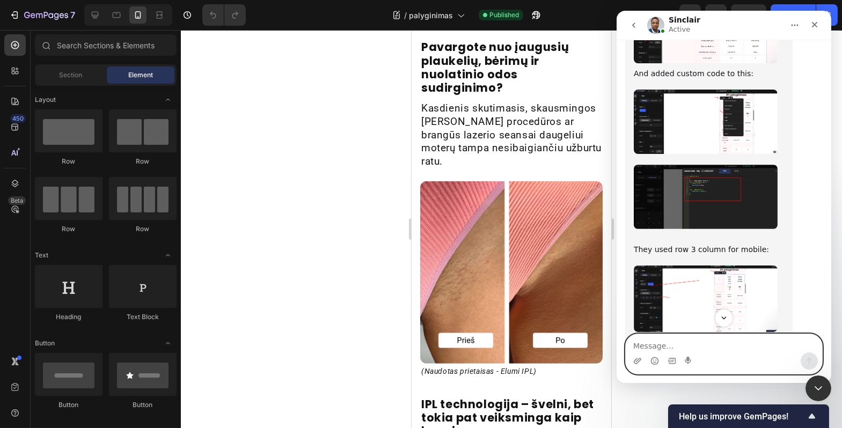
click at [689, 346] on textarea "Message…" at bounding box center [723, 343] width 196 height 18
paste textarea "Also, for the issue with the image, please permit me to transfer the case to th…"
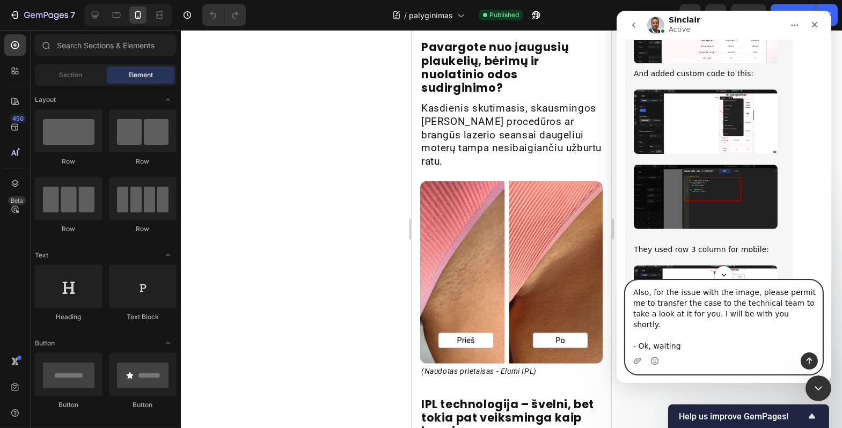
type textarea "Also, for the issue with the image, please permit me to transfer the case to th…"
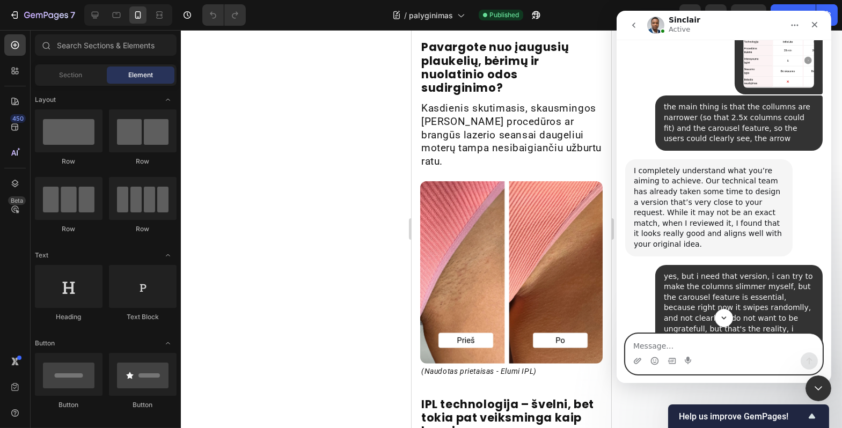
scroll to position [10374, 0]
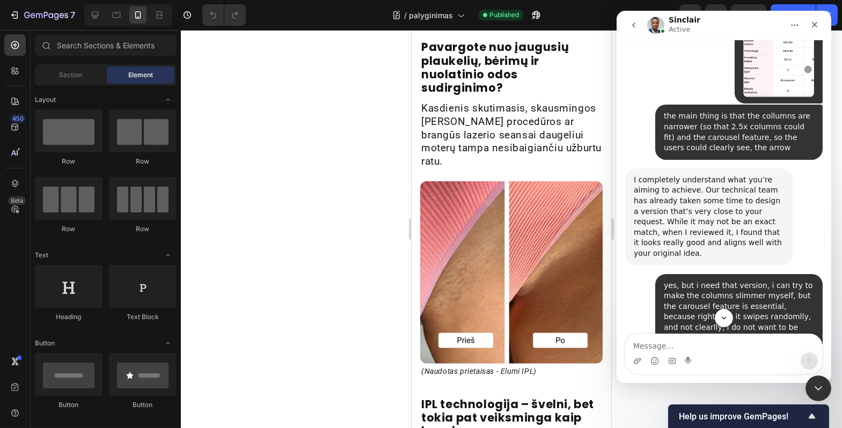
drag, startPoint x: 650, startPoint y: 120, endPoint x: 701, endPoint y: 124, distance: 50.7
drag, startPoint x: 660, startPoint y: 117, endPoint x: 693, endPoint y: 119, distance: 32.8
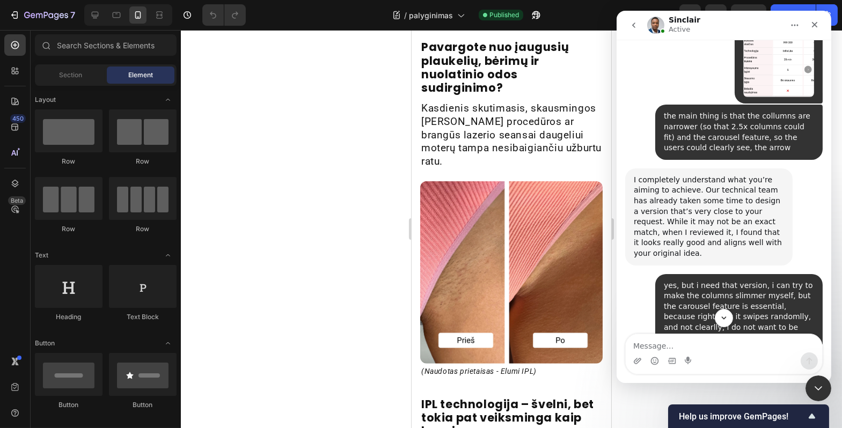
drag, startPoint x: 665, startPoint y: 129, endPoint x: 680, endPoint y: 131, distance: 15.7
drag, startPoint x: 673, startPoint y: 138, endPoint x: 689, endPoint y: 139, distance: 16.1
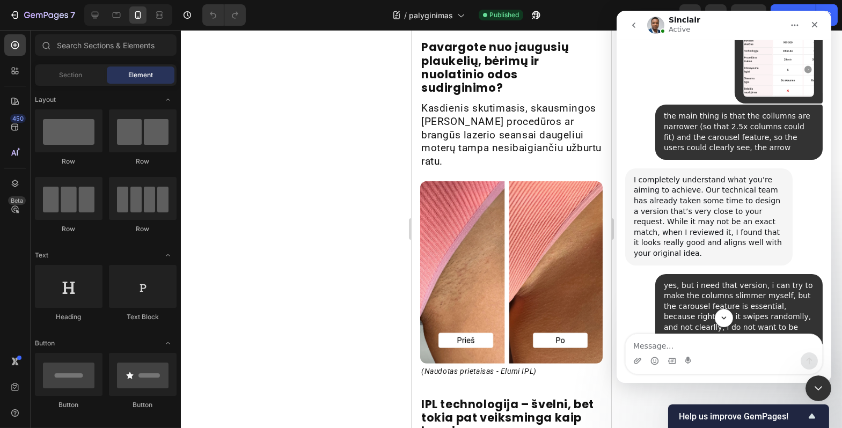
drag, startPoint x: 700, startPoint y: 159, endPoint x: 708, endPoint y: 160, distance: 8.1
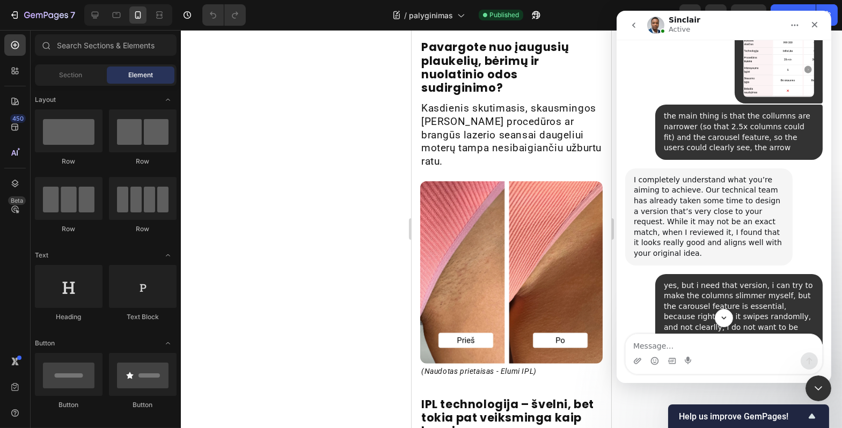
drag, startPoint x: 666, startPoint y: 215, endPoint x: 675, endPoint y: 217, distance: 9.4
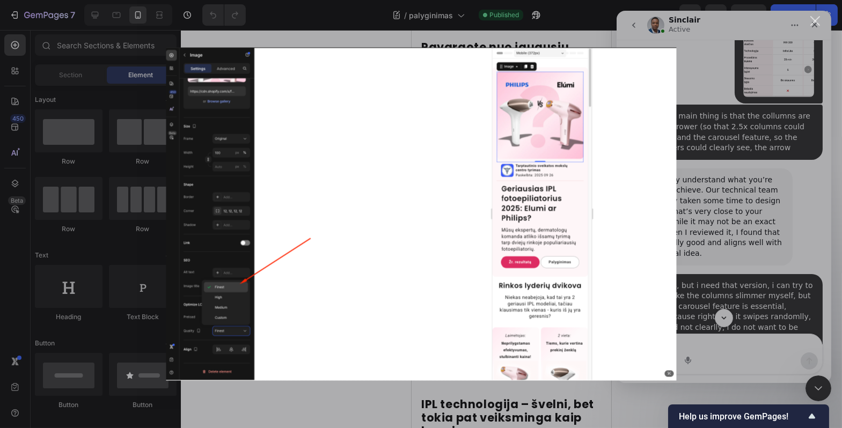
scroll to position [0, 0]
click at [697, 247] on div "Intercom messenger" at bounding box center [421, 214] width 842 height 428
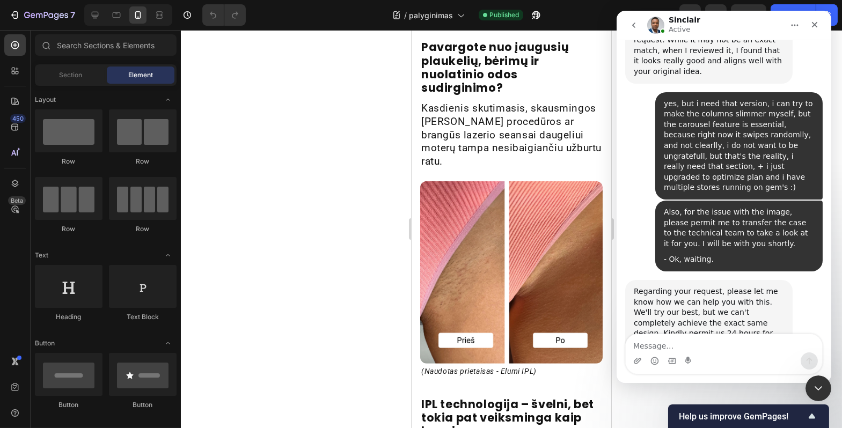
scroll to position [10566, 0]
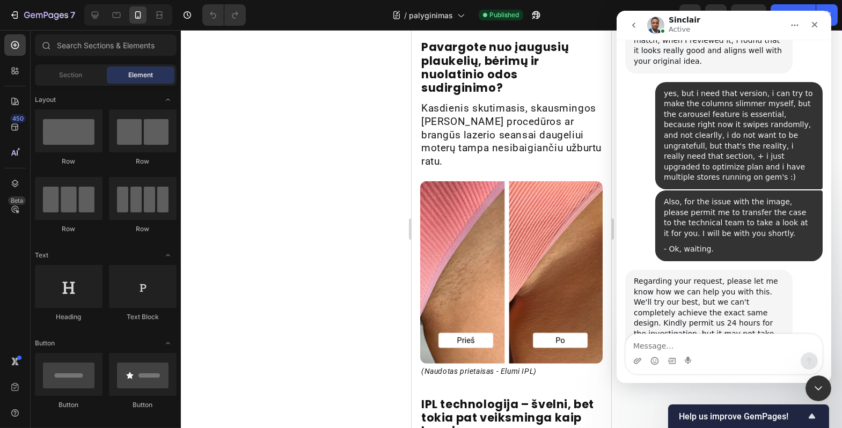
click at [682, 352] on div "Intercom messenger" at bounding box center [723, 360] width 196 height 17
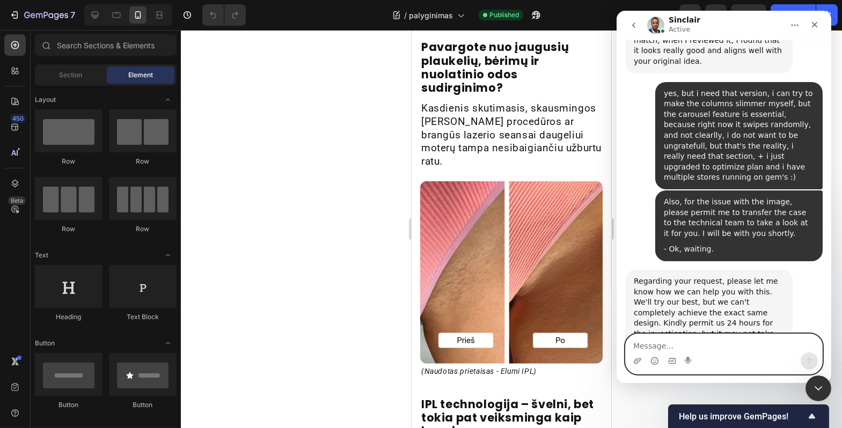
click at [683, 344] on textarea "Message…" at bounding box center [723, 343] width 196 height 18
type textarea "thank you, i will check it right away."
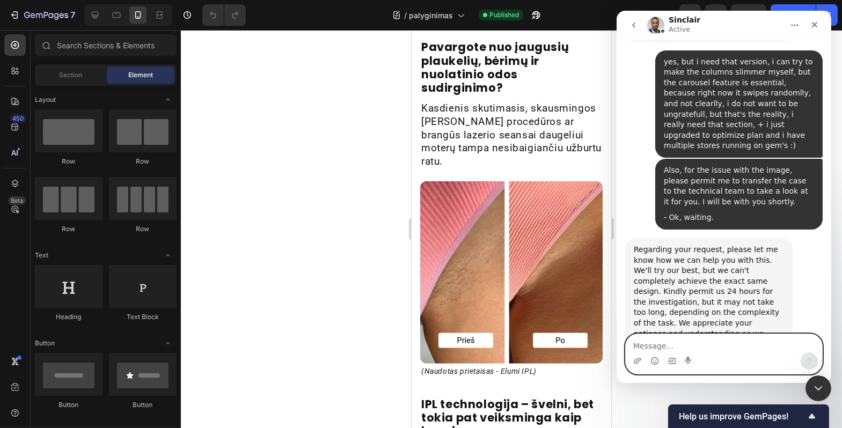
scroll to position [10598, 0]
click at [698, 342] on textarea "Message…" at bounding box center [723, 343] width 196 height 18
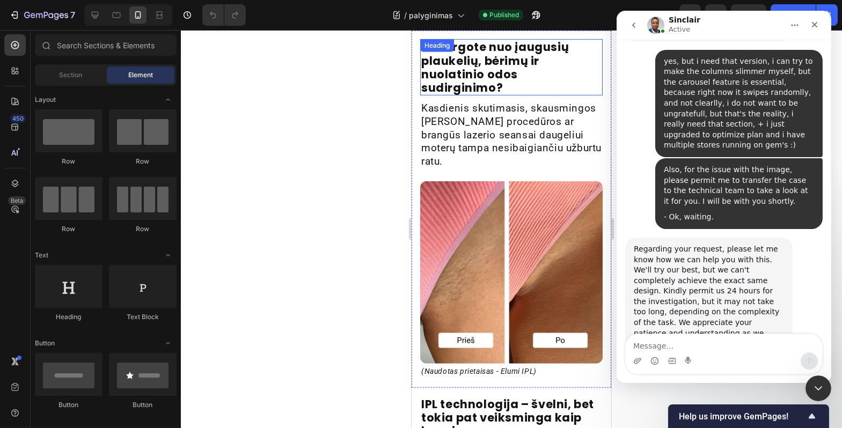
drag, startPoint x: 875, startPoint y: 53, endPoint x: 467, endPoint y: 40, distance: 407.9
click at [467, 40] on strong "Pavargote nuo įaugusių plaukelių, bėrimų ir nuolatinio odos sudirginimo?" at bounding box center [495, 67] width 148 height 56
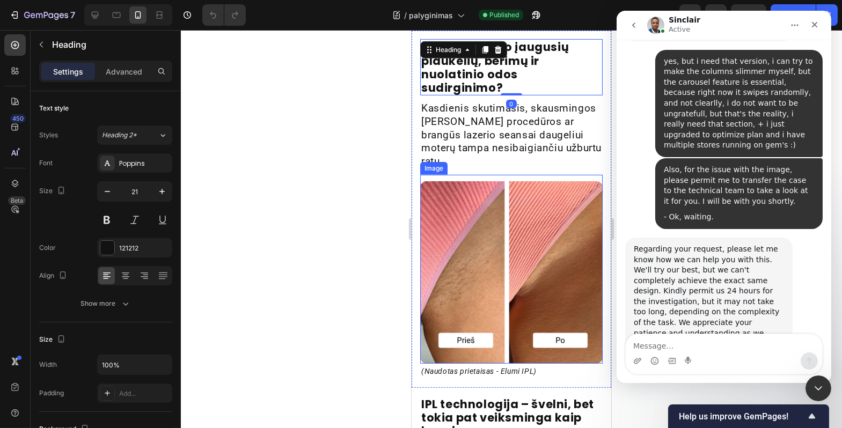
click at [448, 185] on img at bounding box center [511, 272] width 182 height 182
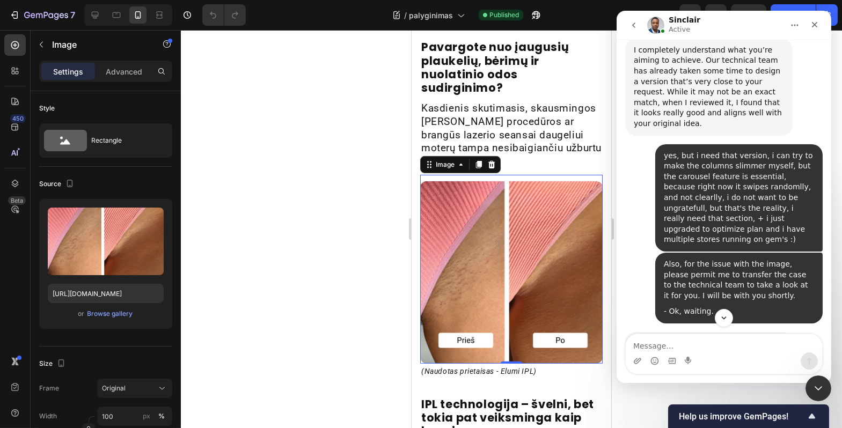
scroll to position [10651, 0]
